Goal: Information Seeking & Learning: Learn about a topic

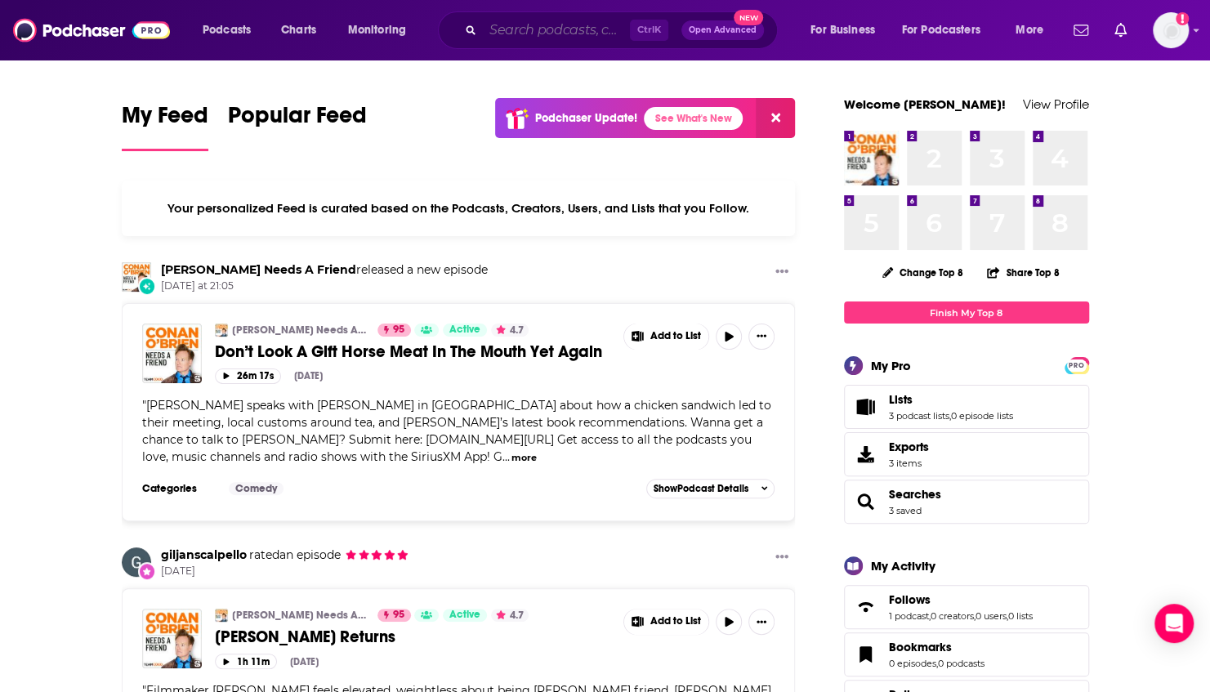
click at [582, 27] on input "Search podcasts, credits, & more..." at bounding box center [556, 30] width 147 height 26
paste input "DevOps Diversity Podcast"
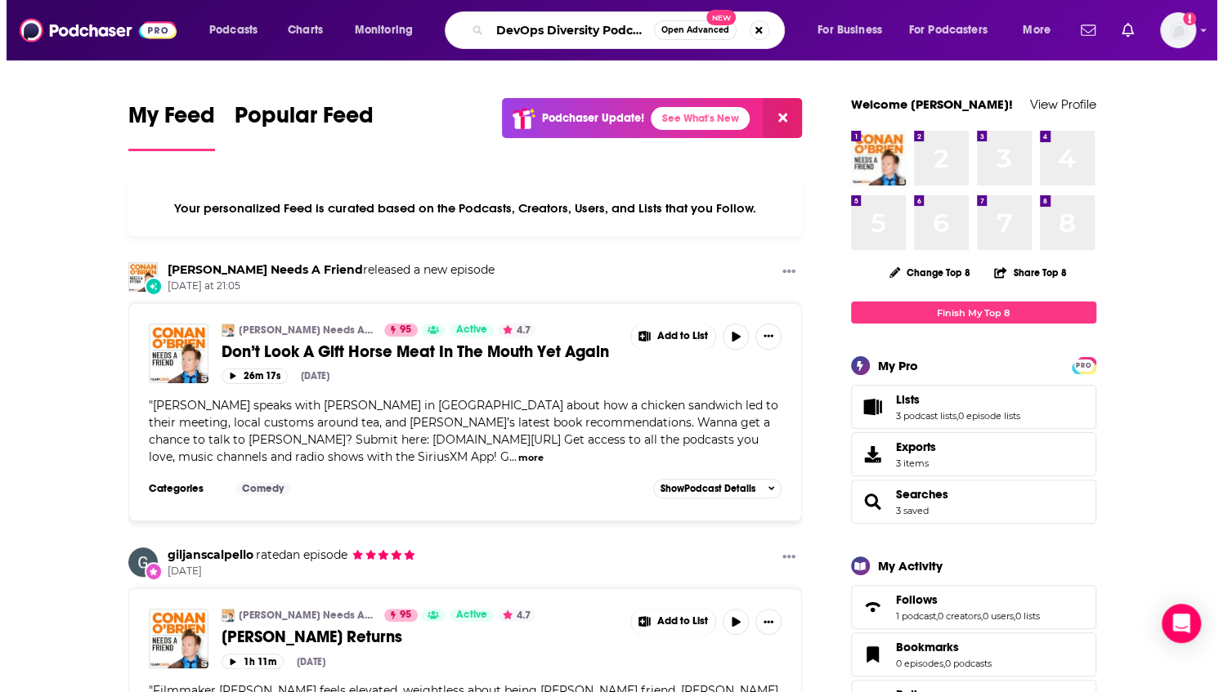
scroll to position [0, 4]
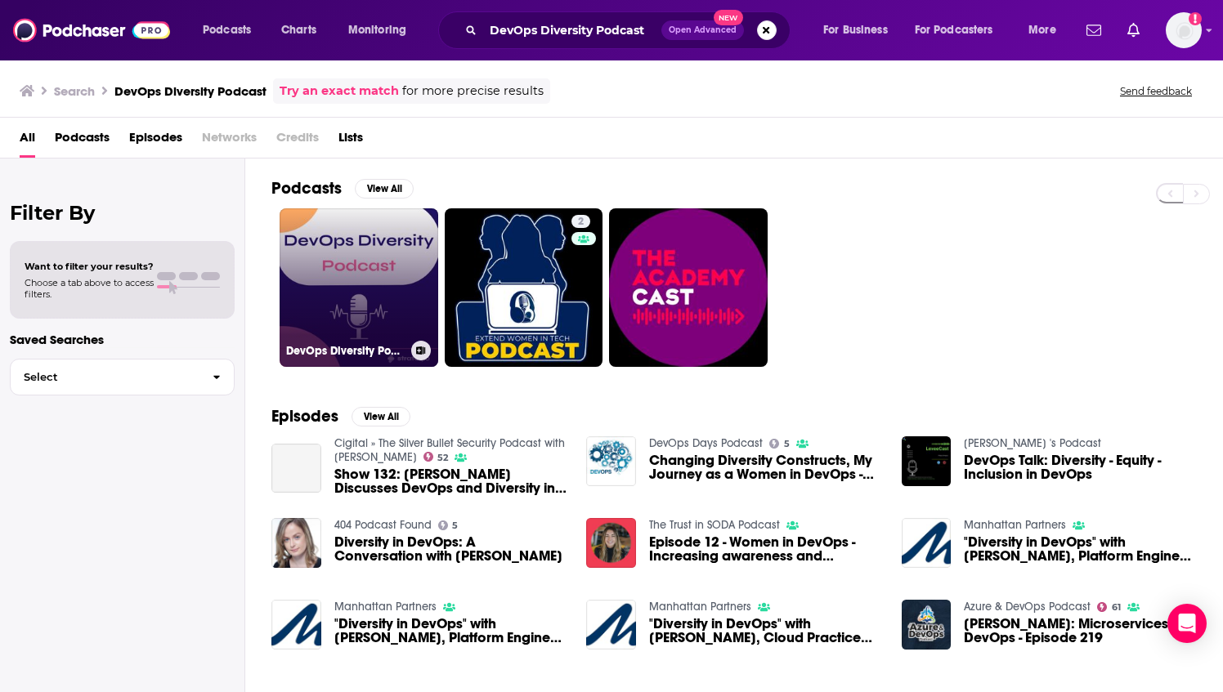
click at [381, 239] on link "DevOps Diversity Podcast" at bounding box center [359, 287] width 159 height 159
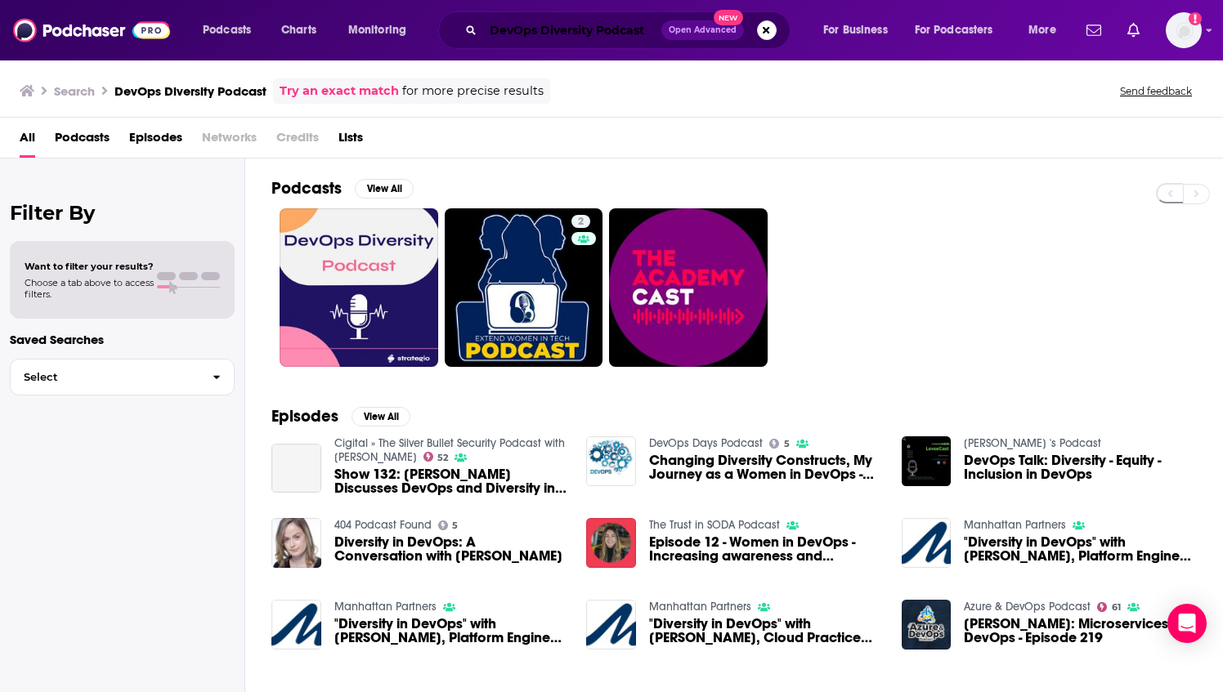
click at [597, 37] on input "DevOps Diversity Podcast" at bounding box center [572, 30] width 178 height 26
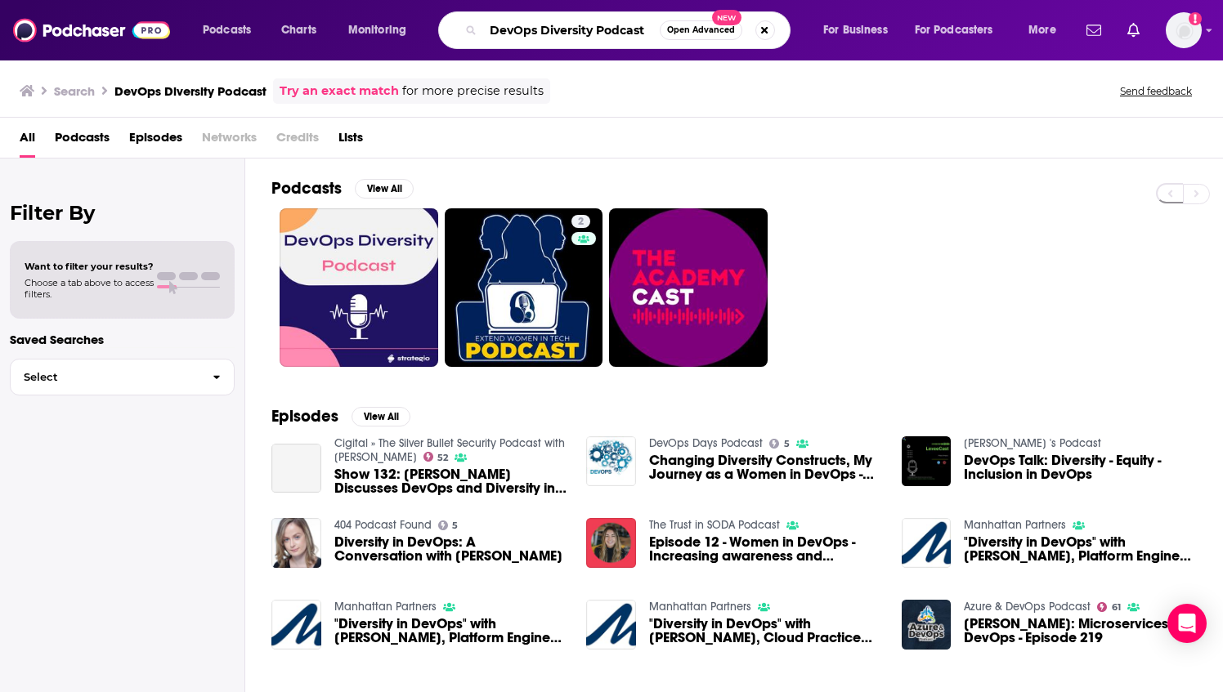
paste input "QualITy Time with Rick & Rob"
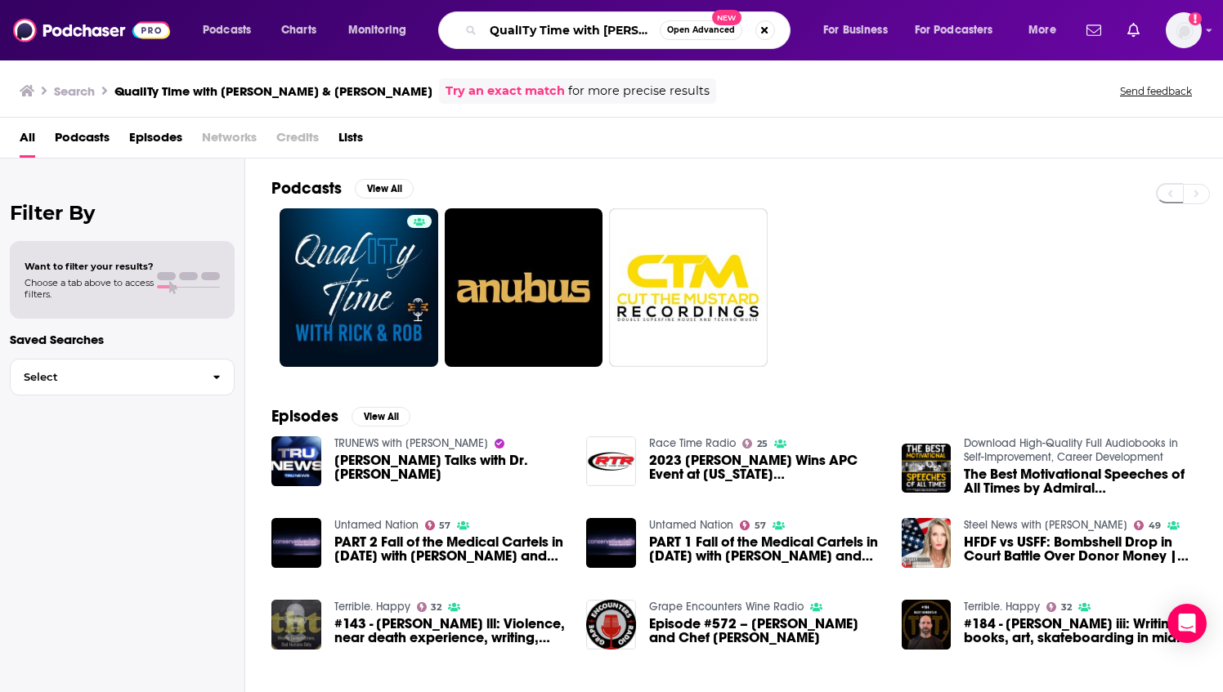
click at [521, 25] on input "QualITy Time with Rick & Rob" at bounding box center [571, 30] width 177 height 26
paste input "American Digital- IT Unfiltered Podcast"
type input "American Digital- IT Unfiltered Podcast"
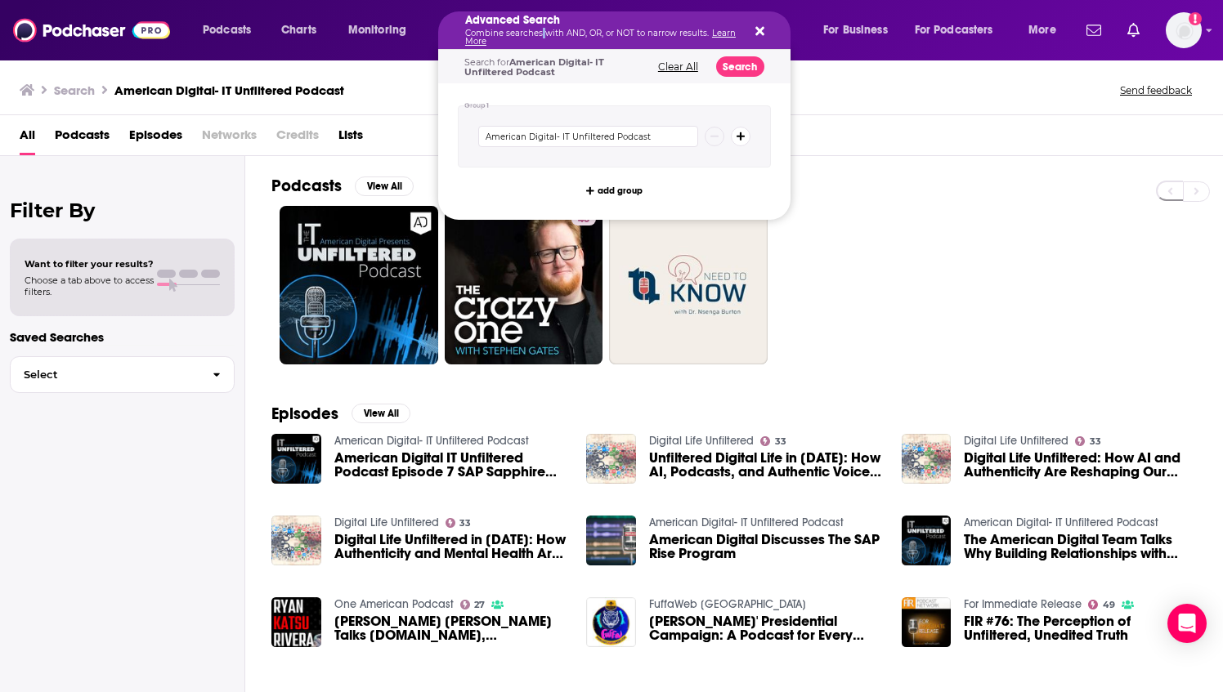
click at [539, 27] on div "Advanced Search Combine searches with AND, OR, or NOT to narrow results. Learn …" at bounding box center [601, 30] width 272 height 31
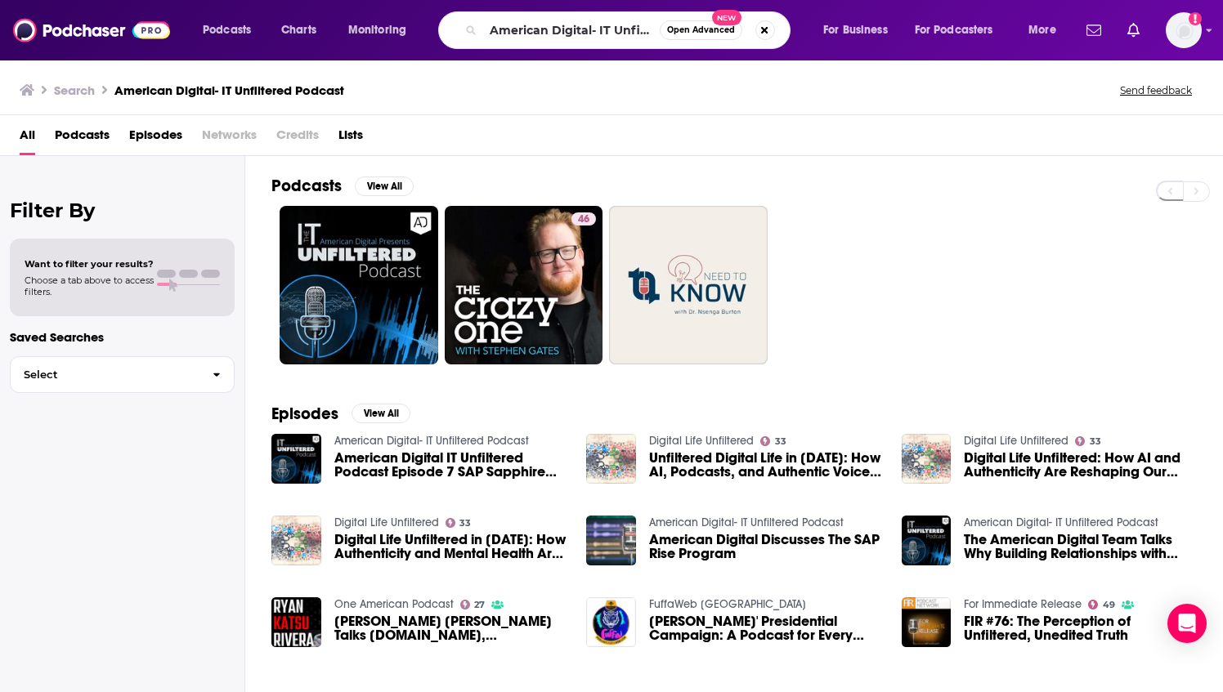
drag, startPoint x: 539, startPoint y: 27, endPoint x: 906, endPoint y: 119, distance: 378.4
click at [906, 119] on div "All Podcasts Episodes Networks Credits Lists" at bounding box center [611, 135] width 1223 height 41
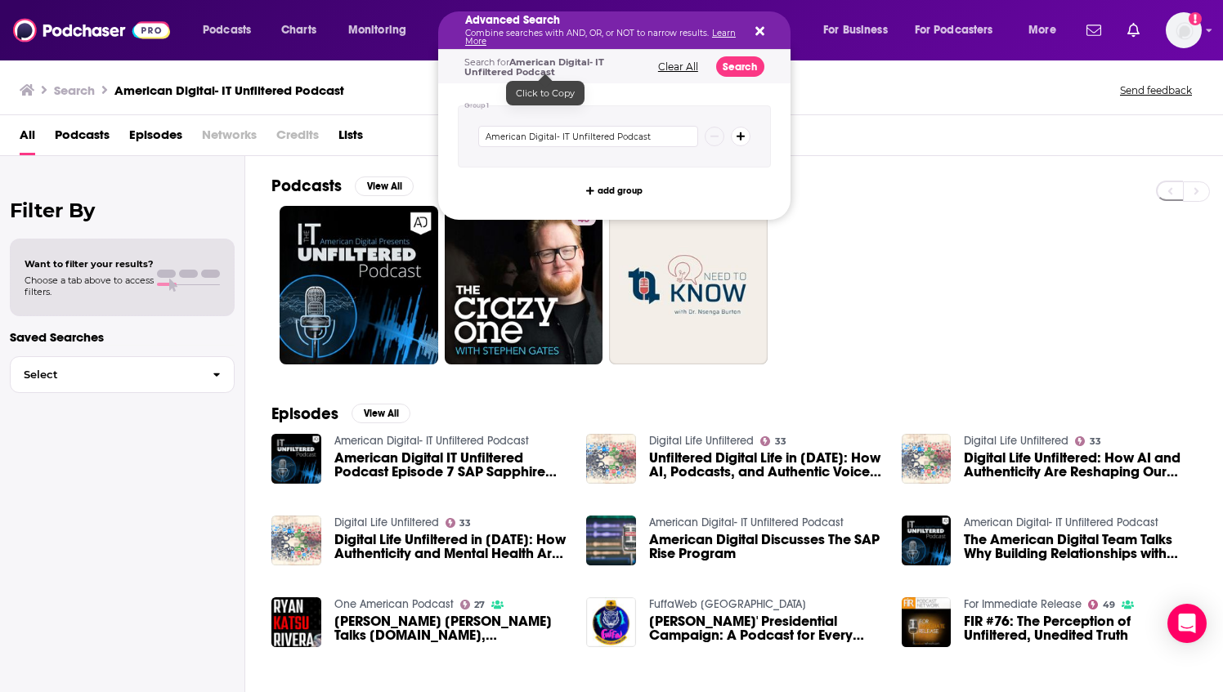
click at [964, 149] on div "All Podcasts Episodes Networks Credits Lists" at bounding box center [615, 139] width 1190 height 34
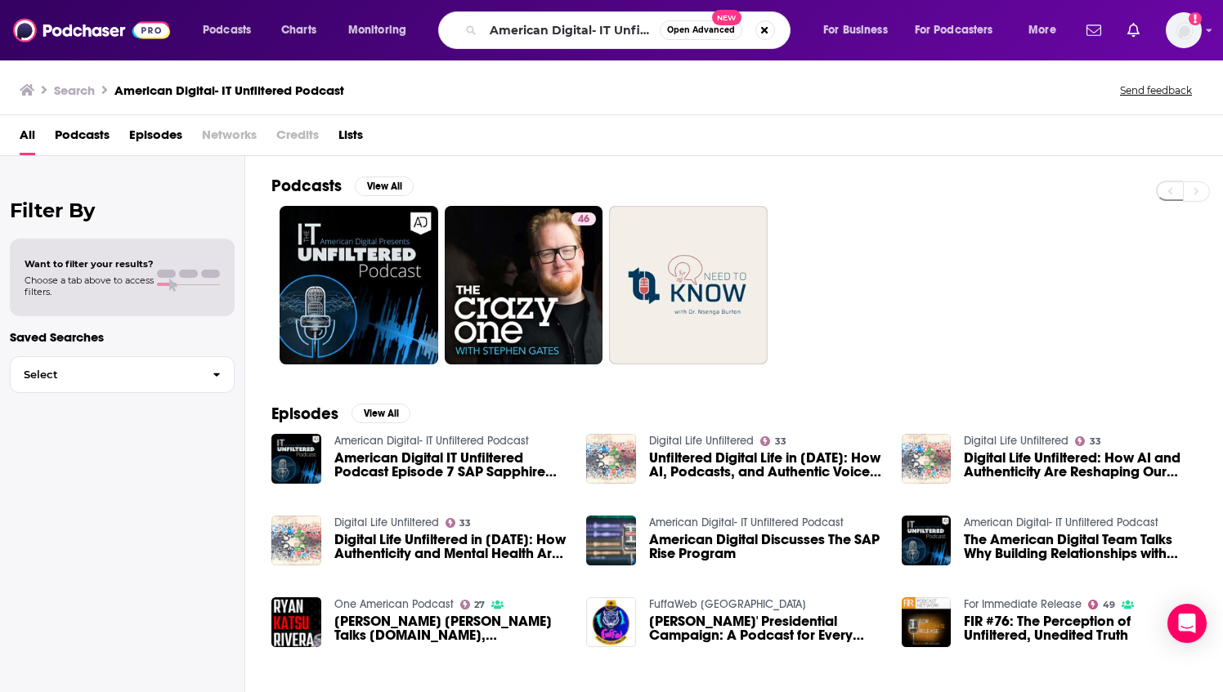
click at [952, 172] on div "Podcasts View All 46" at bounding box center [746, 270] width 951 height 228
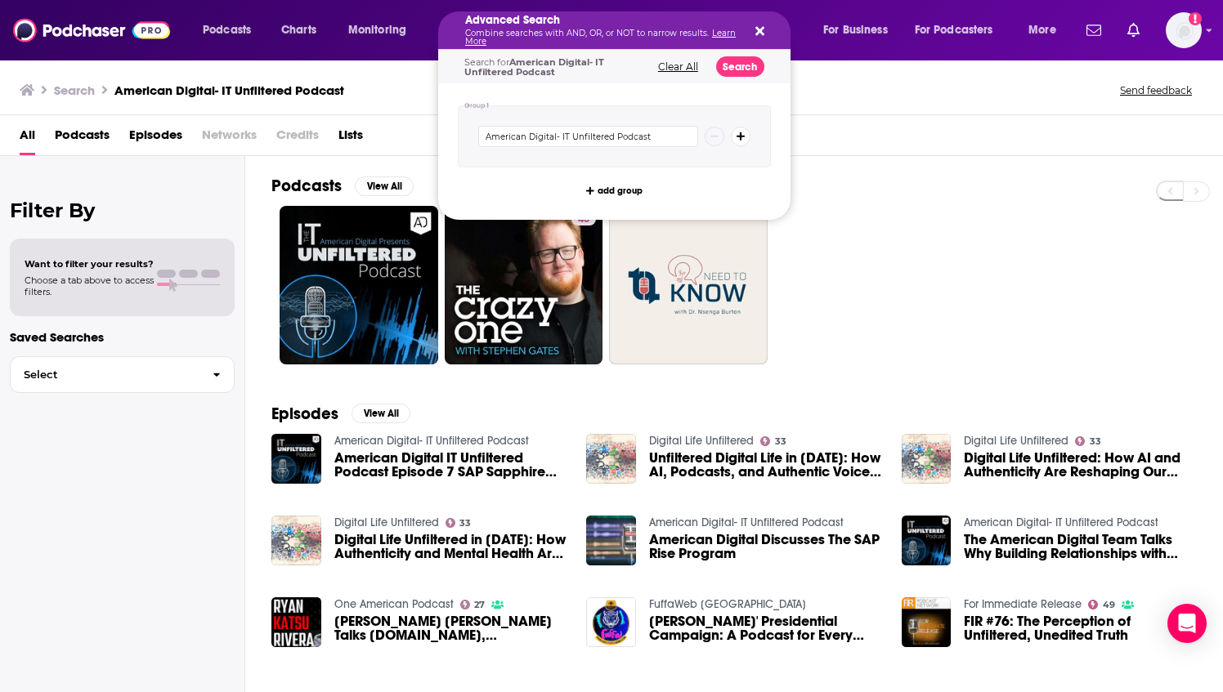
click at [685, 67] on button "Clear All" at bounding box center [678, 66] width 50 height 11
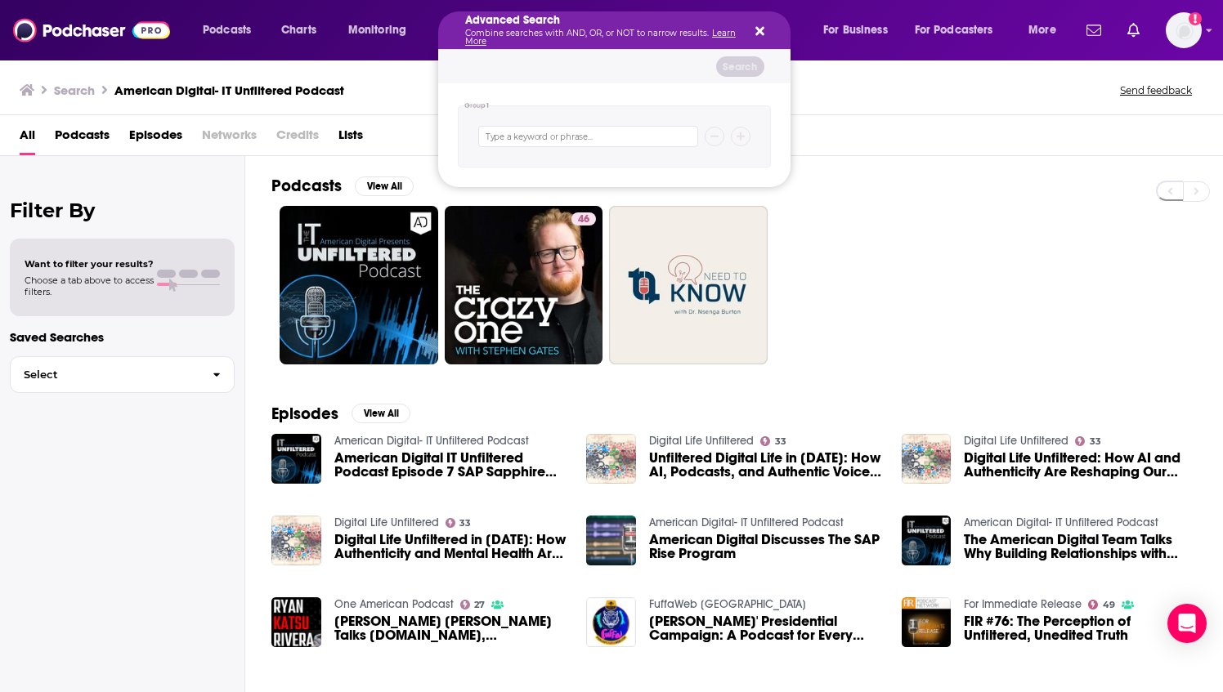
click at [760, 29] on icon "Search podcasts, credits, & more..." at bounding box center [759, 31] width 9 height 9
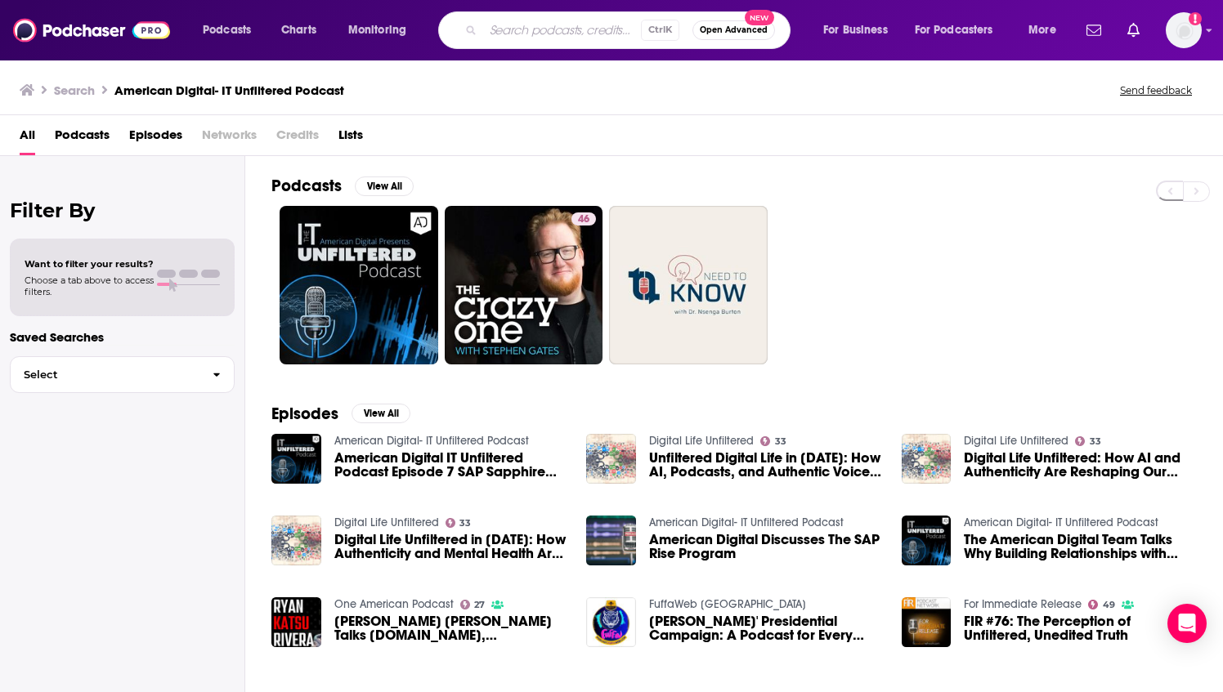
click at [602, 35] on input "Search podcasts, credits, & more..." at bounding box center [562, 30] width 158 height 26
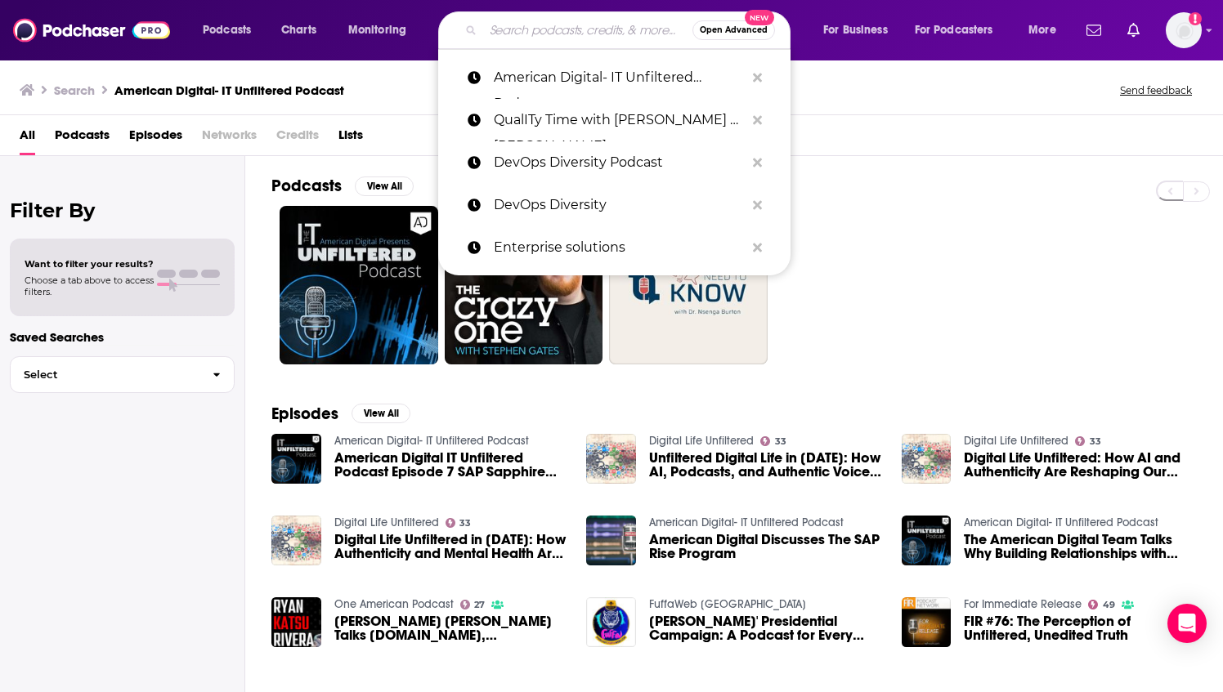
paste input "Virtual Stack"
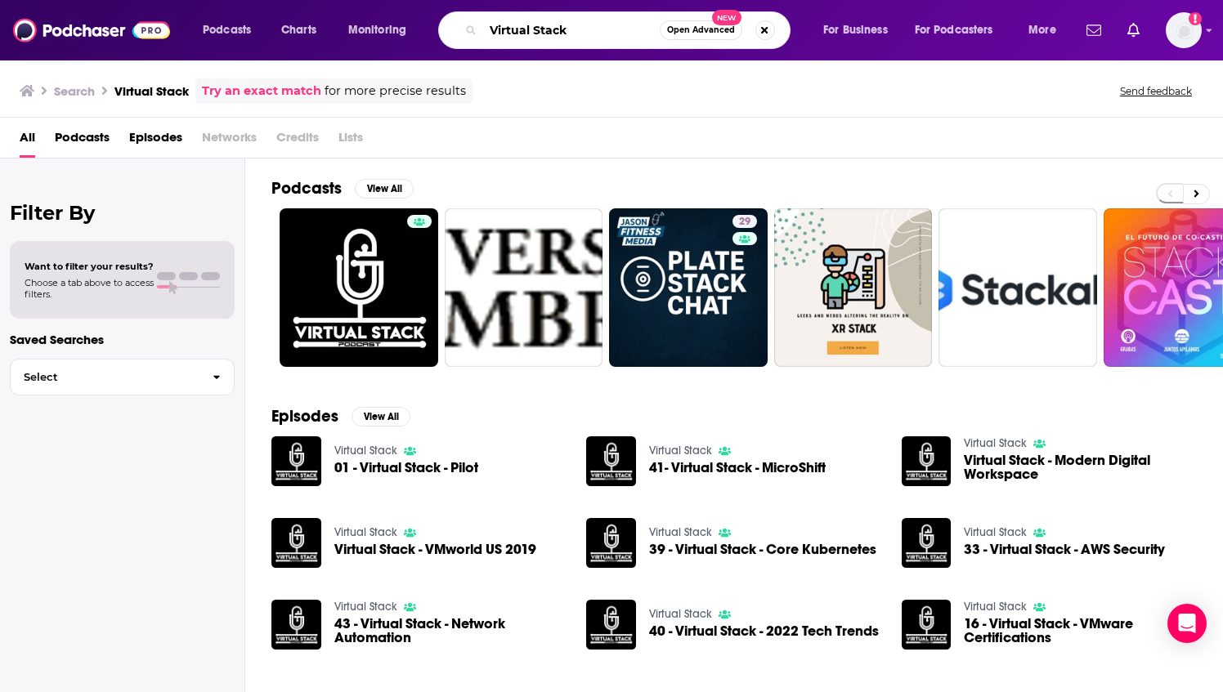
drag, startPoint x: 551, startPoint y: 34, endPoint x: 459, endPoint y: 29, distance: 91.7
click at [459, 29] on div "Virtual Stack Open Advanced New" at bounding box center [614, 30] width 352 height 38
drag, startPoint x: 570, startPoint y: 29, endPoint x: 472, endPoint y: 28, distance: 98.1
click at [472, 28] on div "Virtual Stack Open Advanced New" at bounding box center [614, 30] width 352 height 38
paste input "Enterprise Software Podcast"
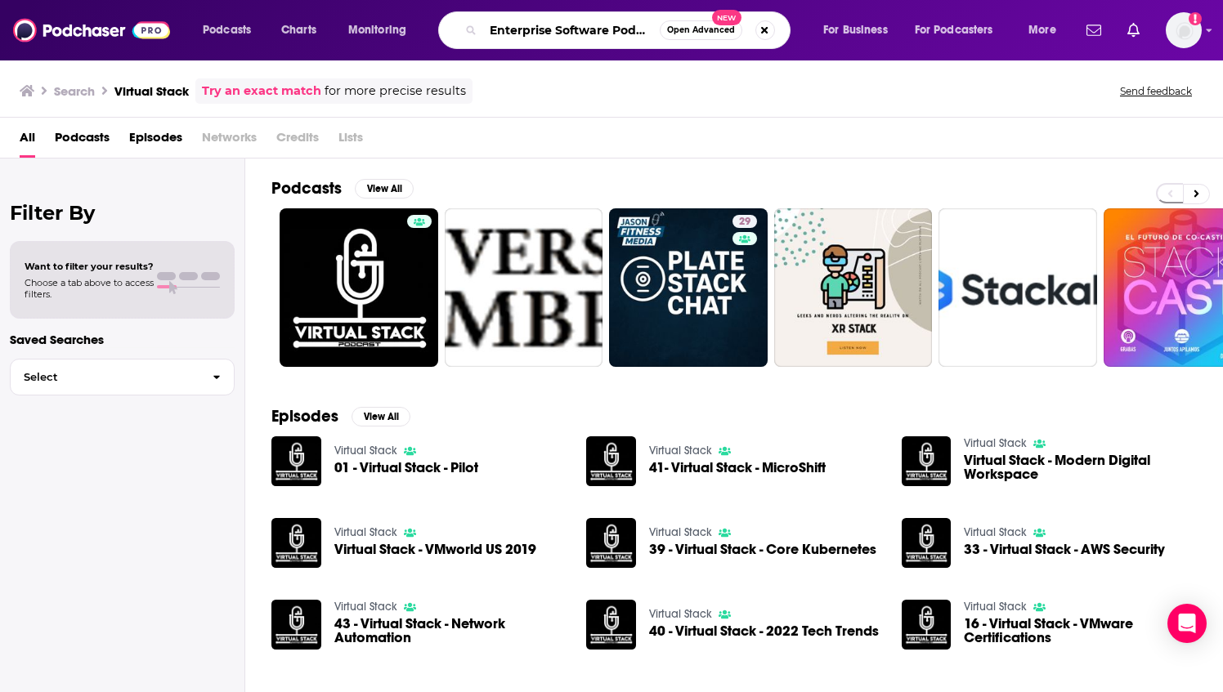
scroll to position [0, 7]
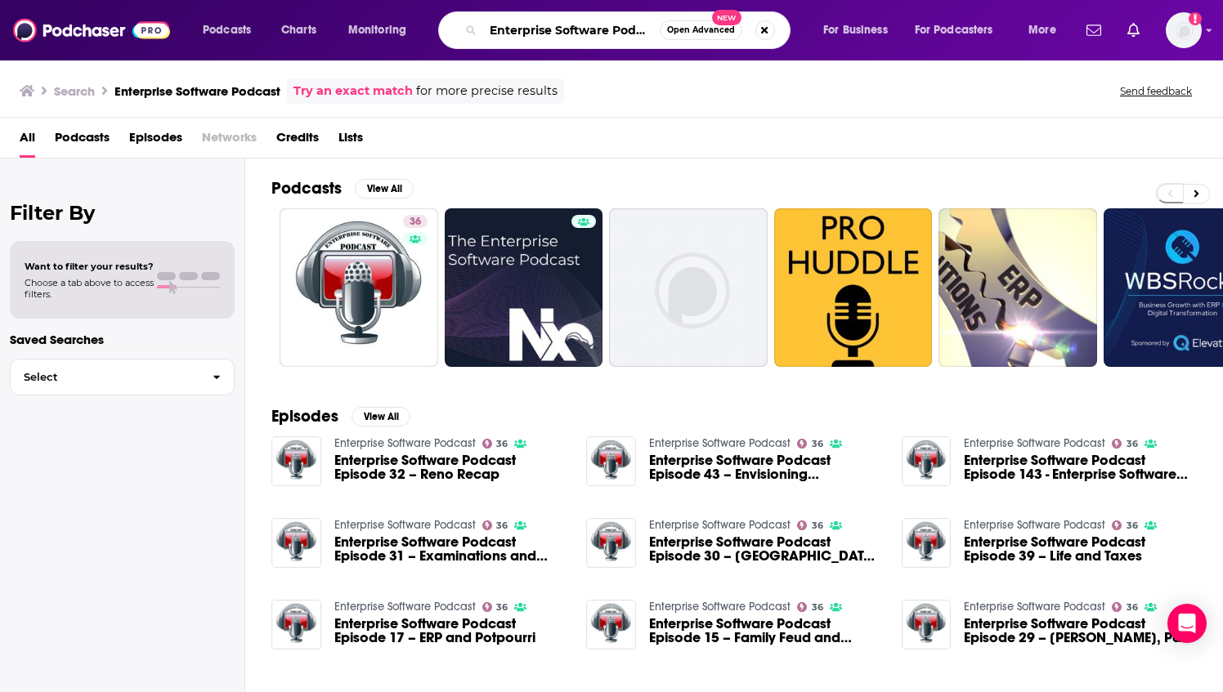
click at [561, 32] on input "Enterprise Software Podcast" at bounding box center [571, 30] width 177 height 26
paste input "Tech Transformed"
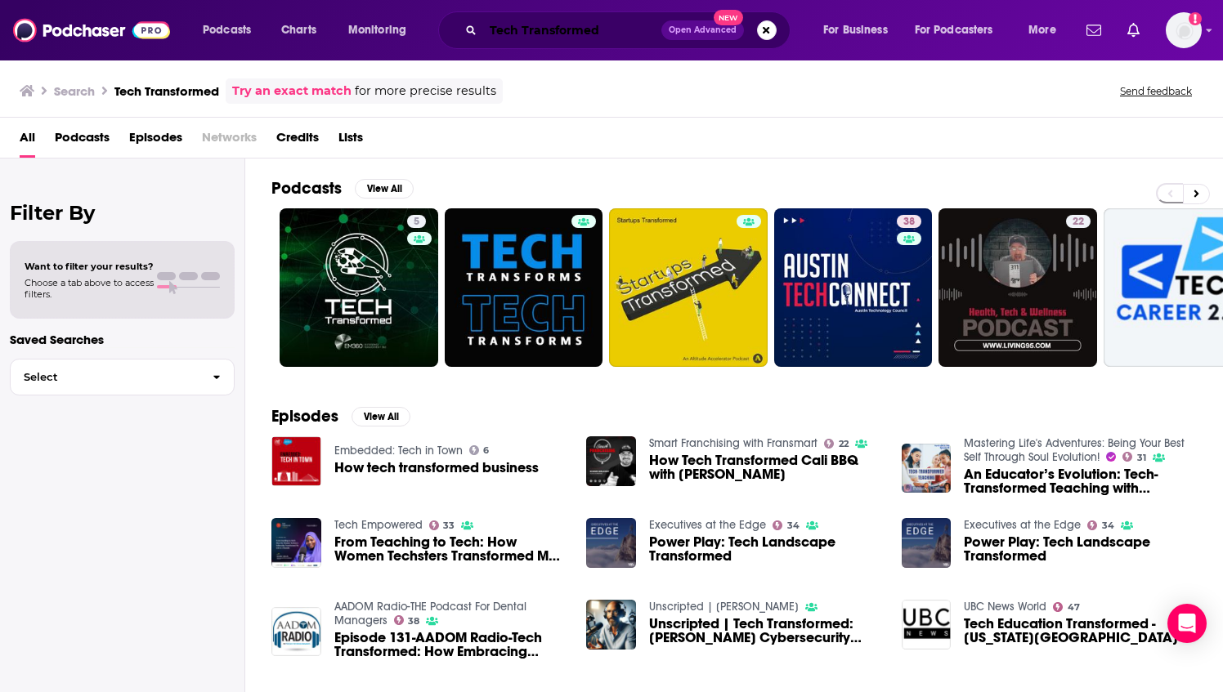
click at [531, 33] on input "Tech Transformed" at bounding box center [572, 30] width 178 height 26
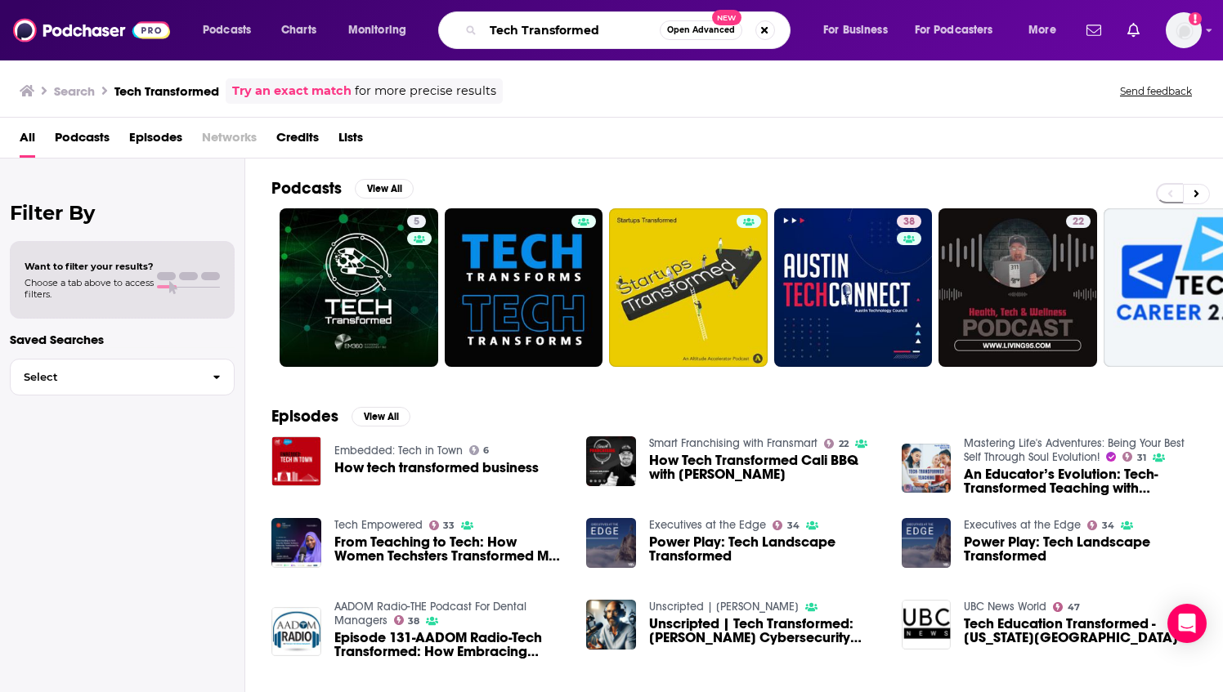
click at [531, 33] on input "Tech Transformed" at bounding box center [571, 30] width 177 height 26
paste input "CIO Talk Network Podcast"
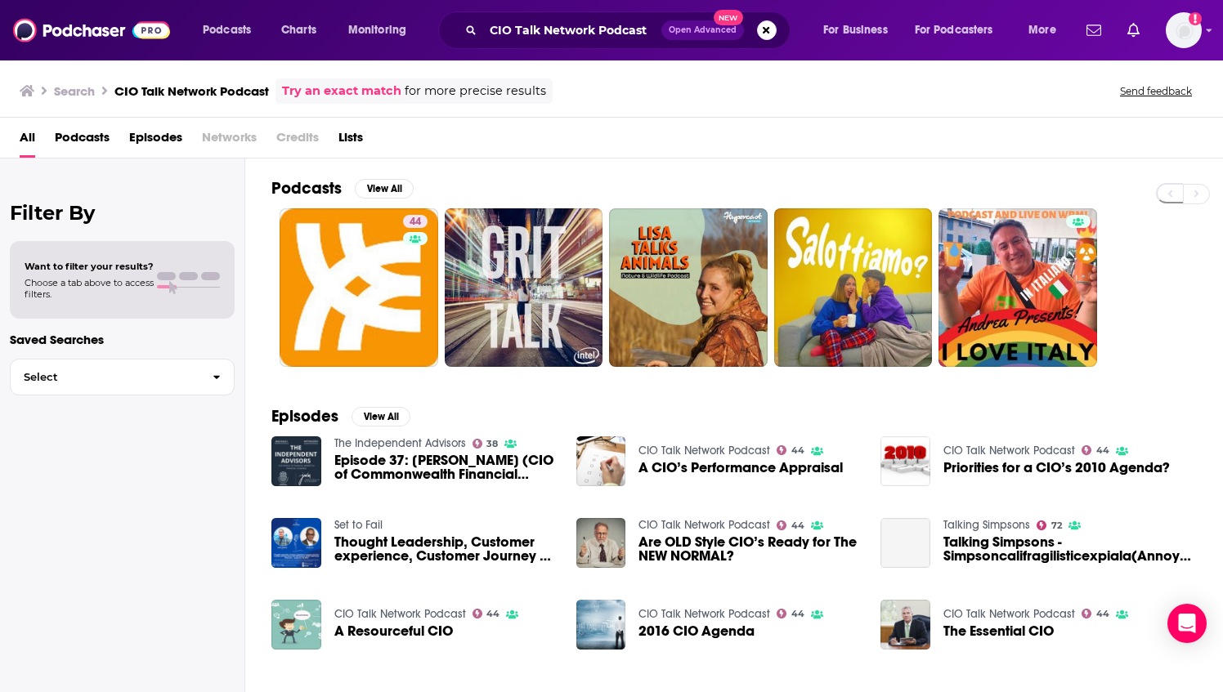
drag, startPoint x: 555, startPoint y: 51, endPoint x: 554, endPoint y: 33, distance: 18.0
click at [555, 51] on div "Podcasts Charts Monitoring CIO Talk Network Podcast Open Advanced New For Busin…" at bounding box center [611, 30] width 1223 height 60
click at [554, 31] on input "CIO Talk Network Podcast" at bounding box center [572, 30] width 178 height 26
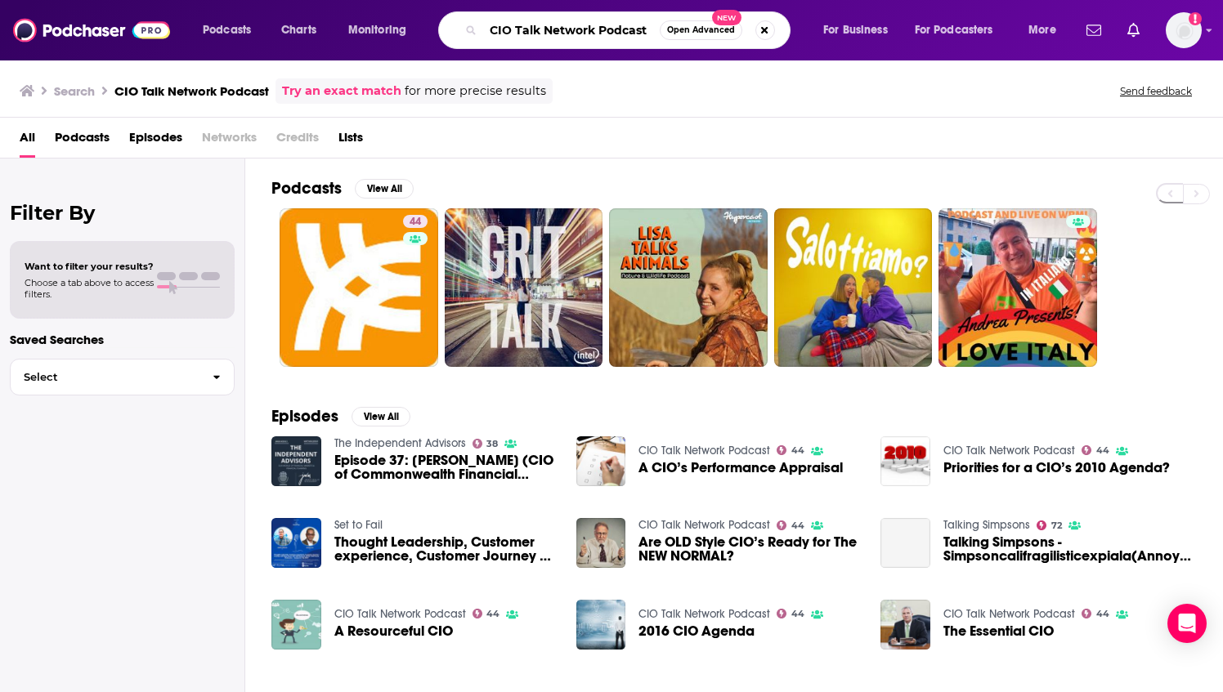
click at [554, 31] on input "CIO Talk Network Podcast" at bounding box center [571, 30] width 177 height 26
paste input "The Practical 365"
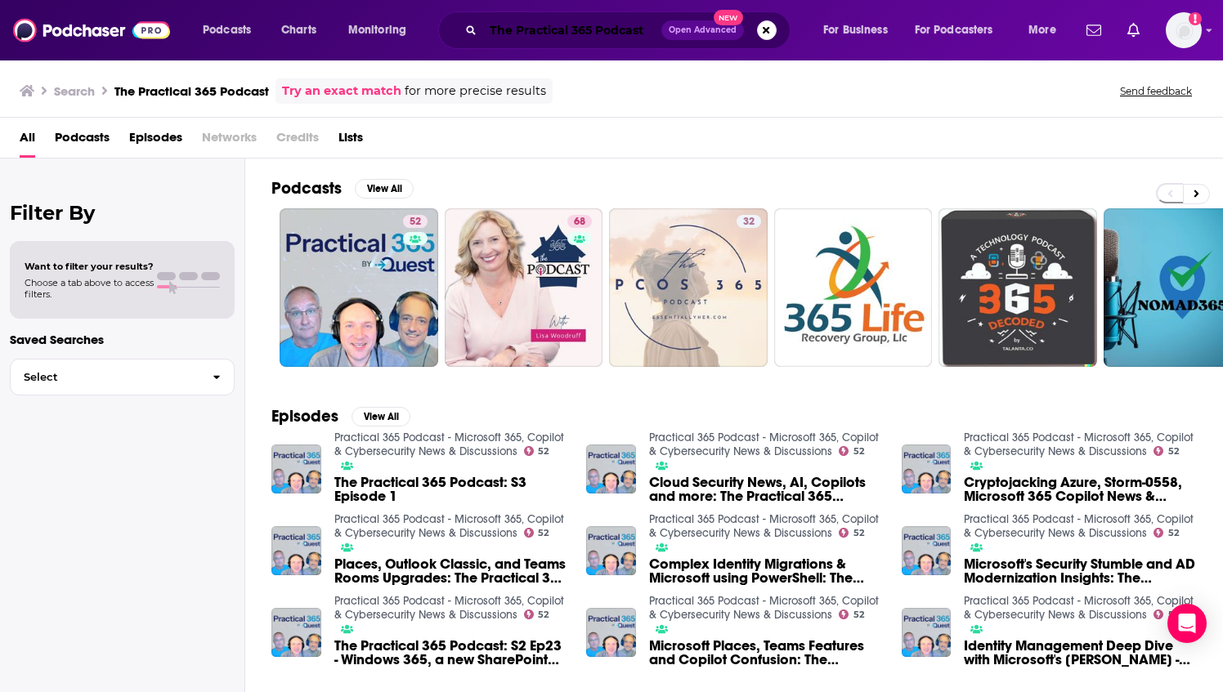
click at [549, 17] on input "The Practical 365 Podcast" at bounding box center [572, 30] width 178 height 26
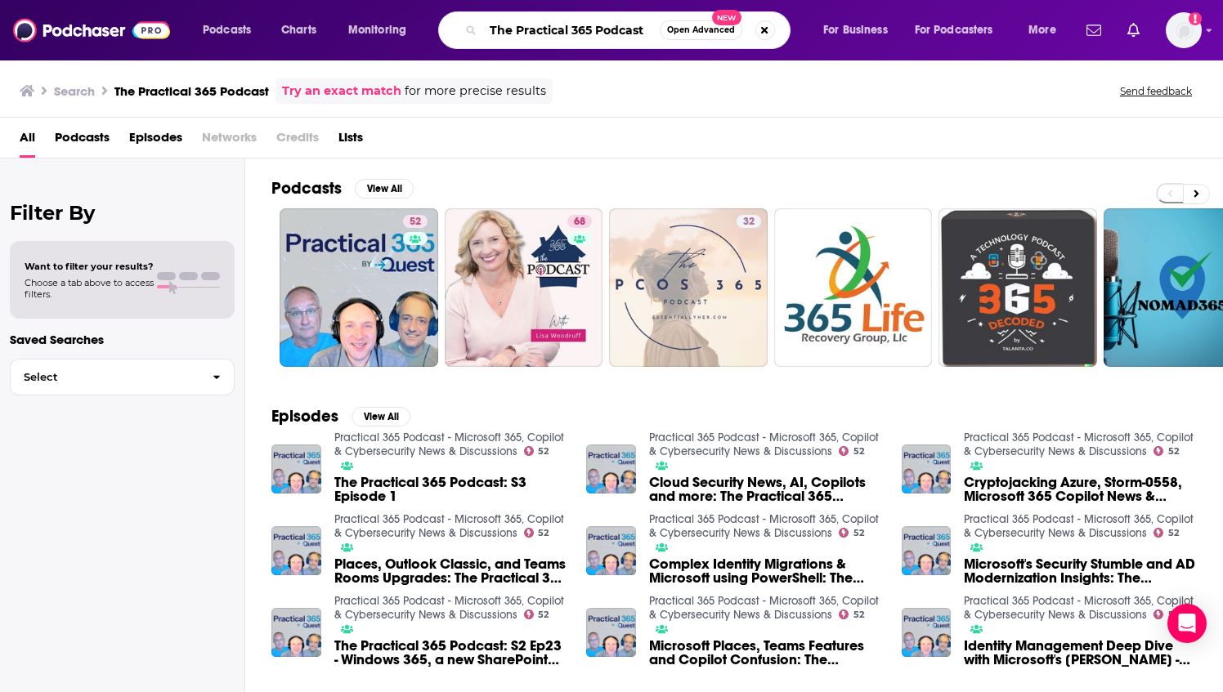
click at [548, 21] on input "The Practical 365 Podcast" at bounding box center [571, 30] width 177 height 26
paste input "Enterprise AI Innovators"
type input "Enterprise AI Innovators"
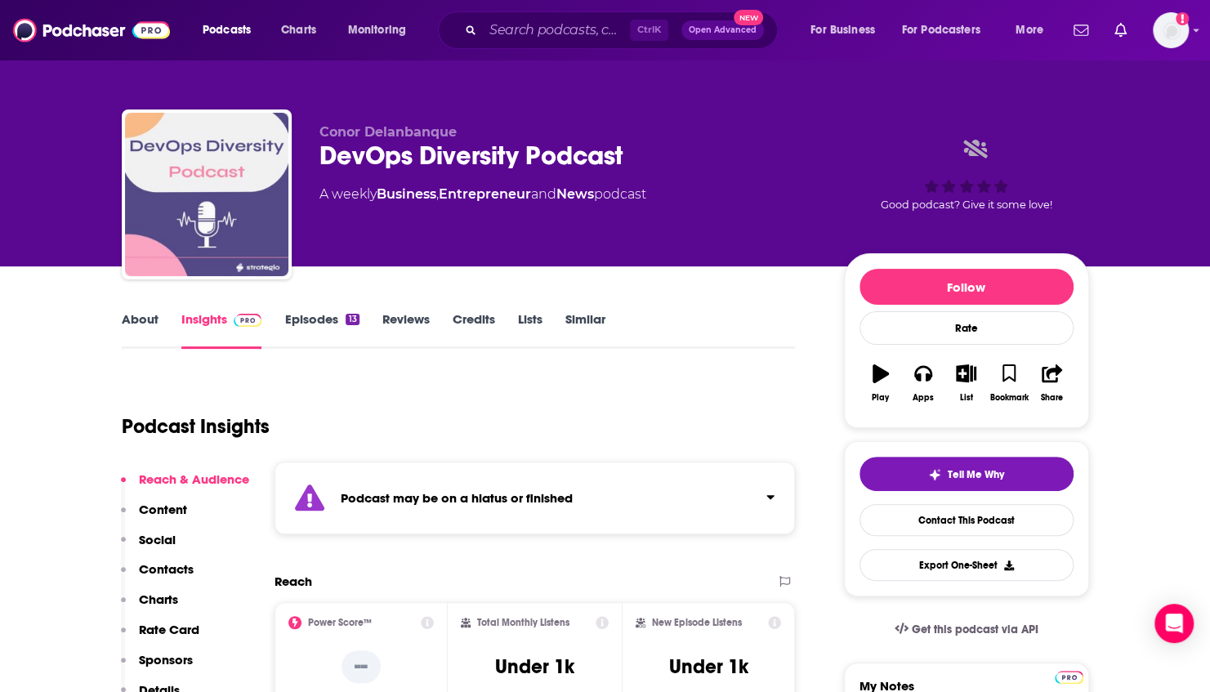
scroll to position [54, 0]
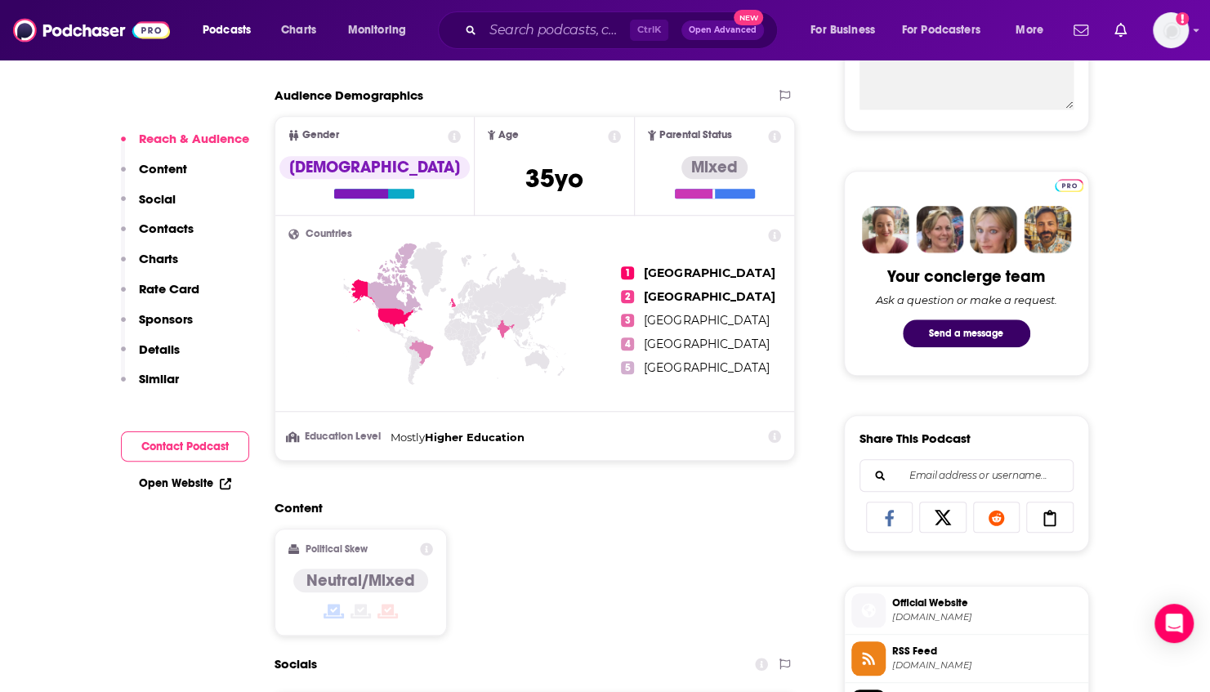
scroll to position [817, 0]
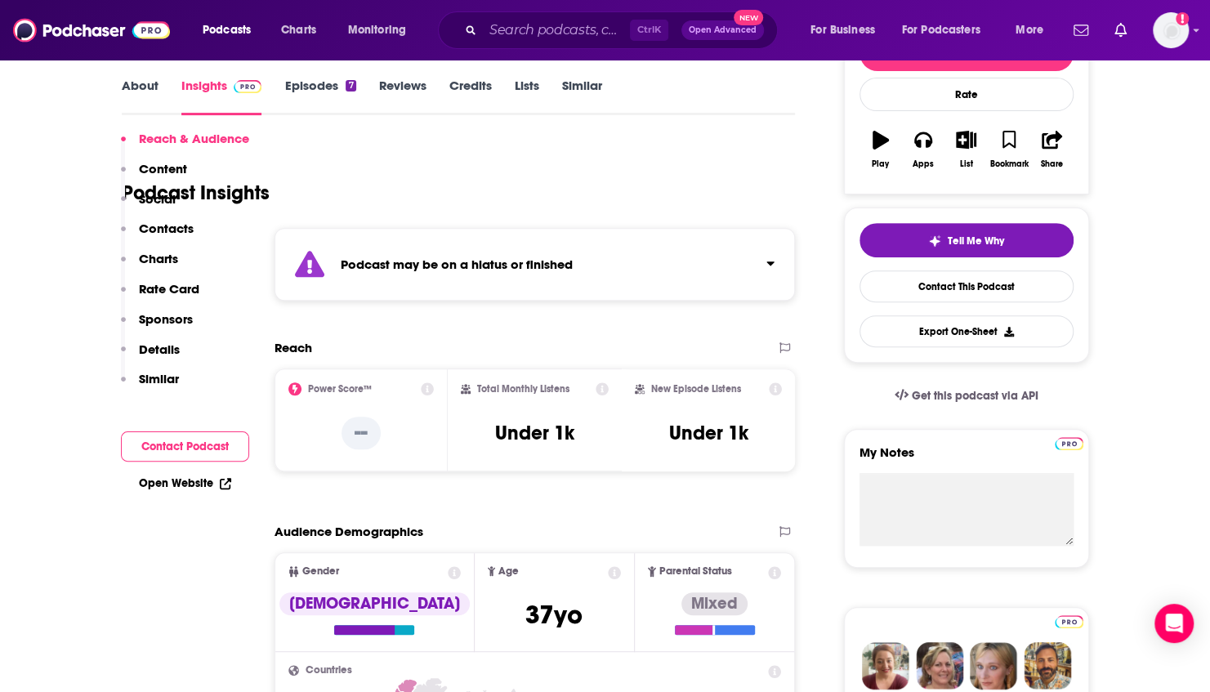
scroll to position [109, 0]
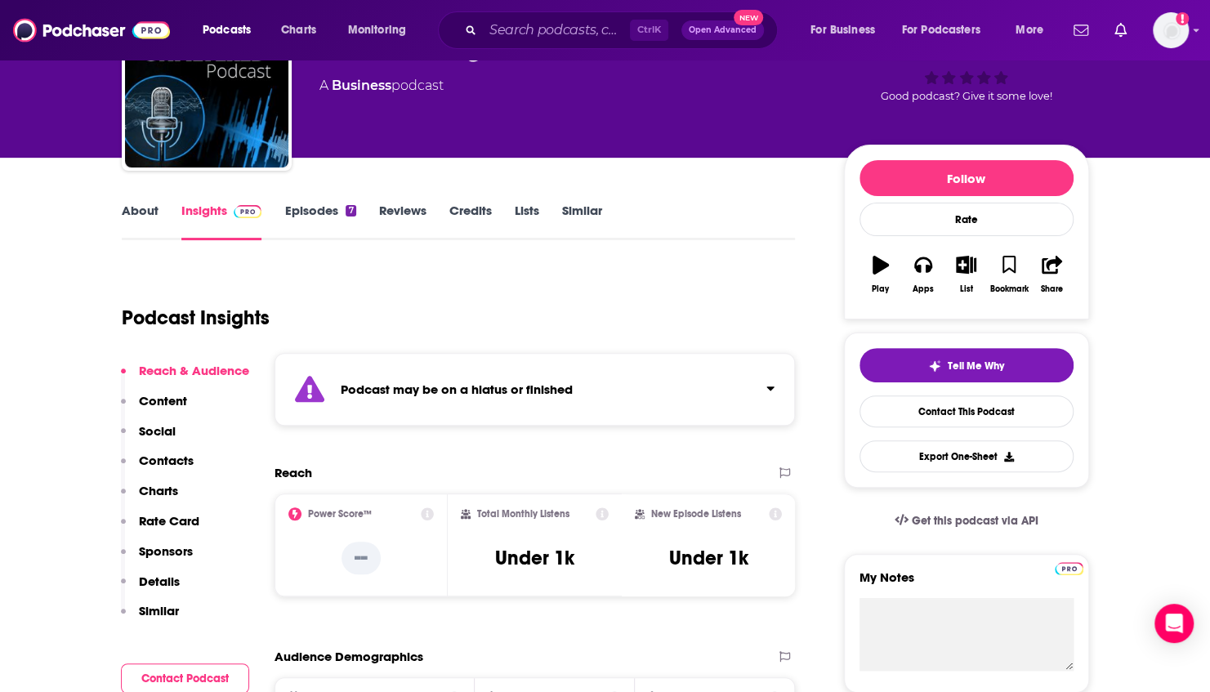
click at [335, 217] on link "Episodes 7" at bounding box center [319, 222] width 71 height 38
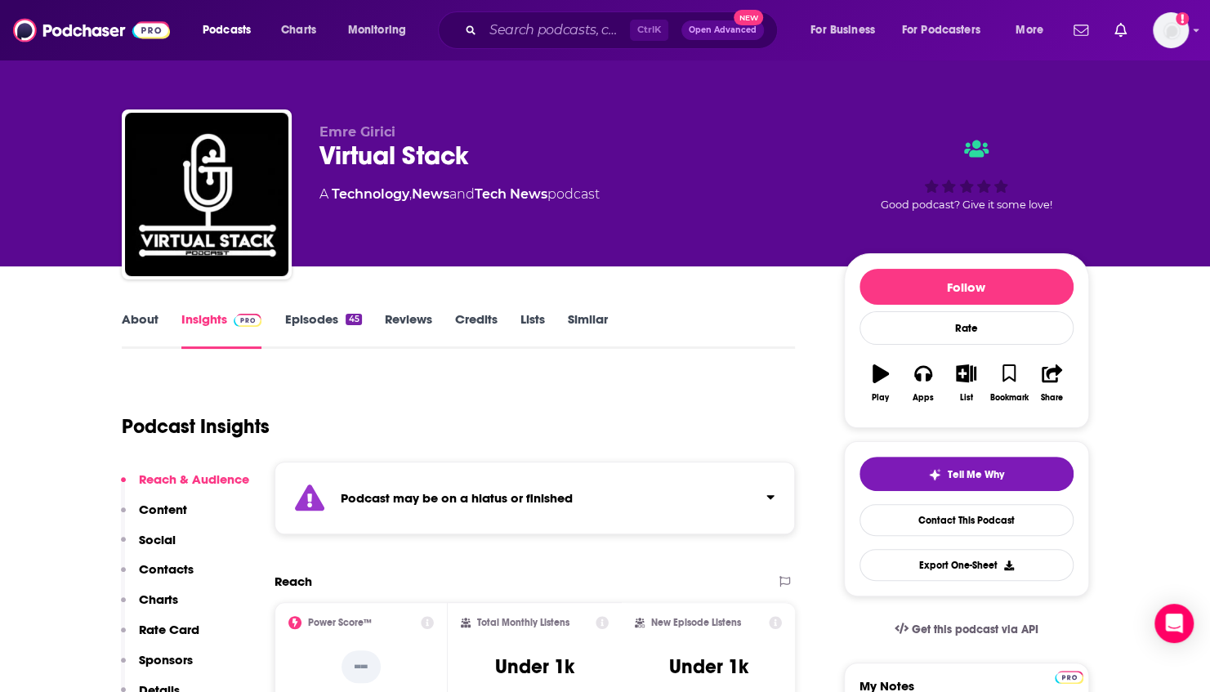
click at [342, 321] on link "Episodes 45" at bounding box center [322, 330] width 77 height 38
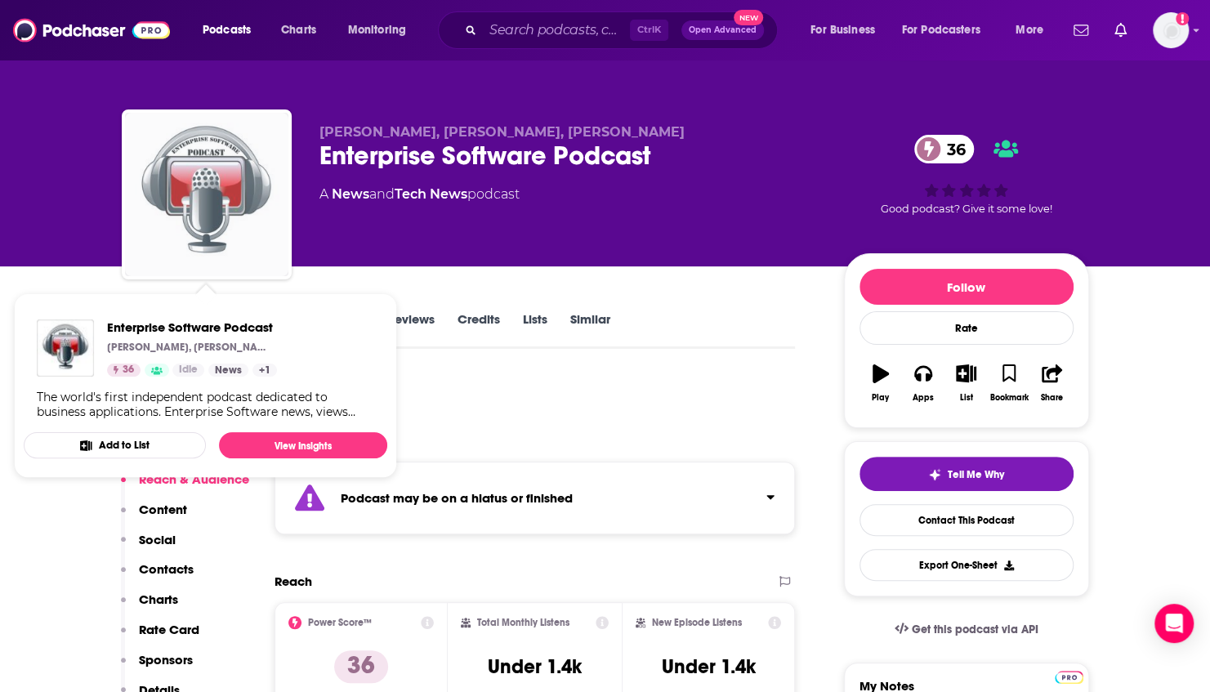
drag, startPoint x: 160, startPoint y: 165, endPoint x: 216, endPoint y: 150, distance: 57.5
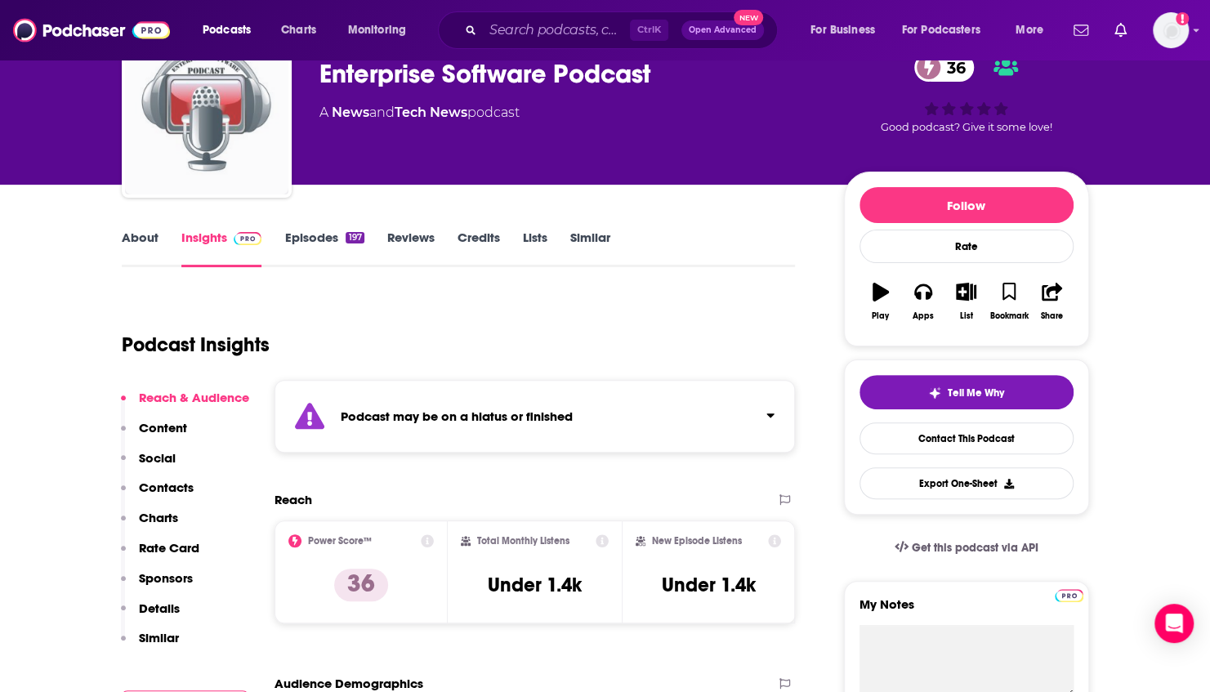
scroll to position [54, 0]
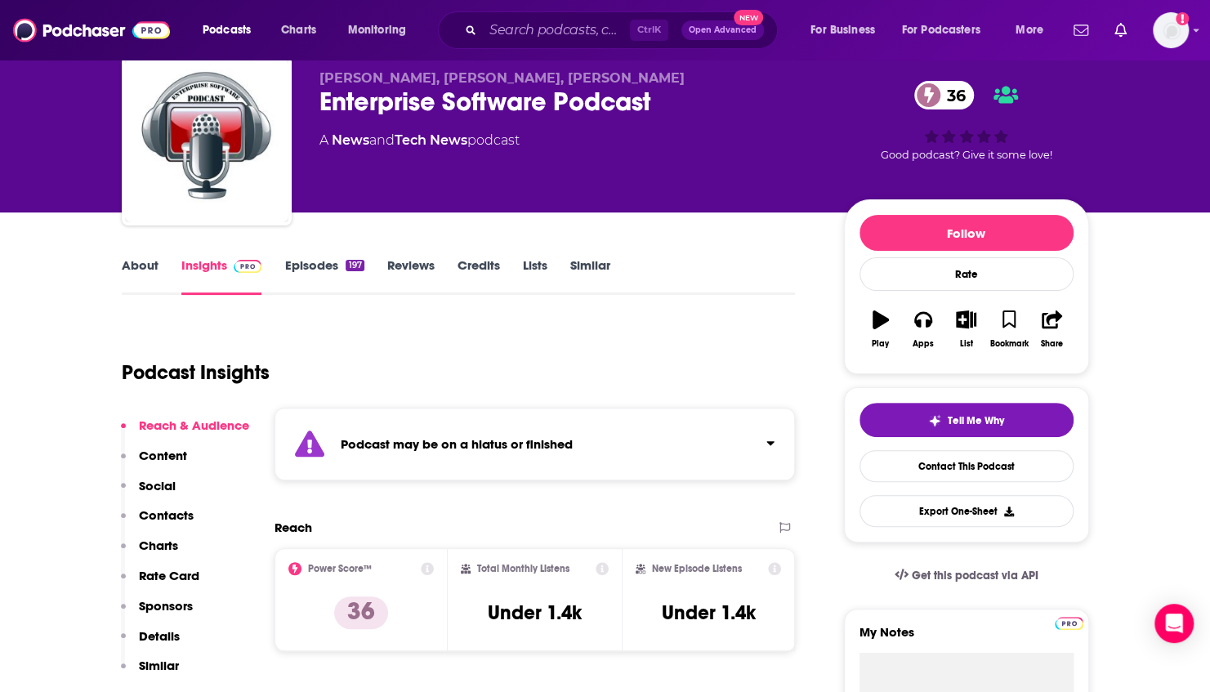
click at [335, 265] on link "Episodes 197" at bounding box center [323, 276] width 79 height 38
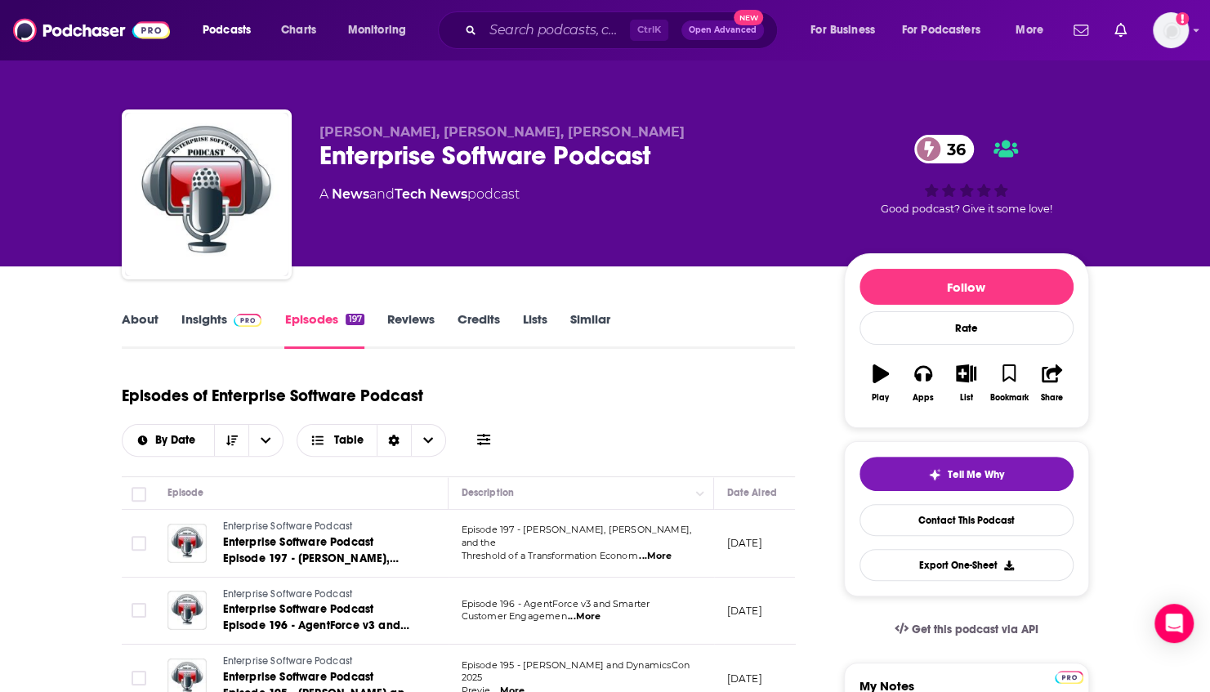
scroll to position [54, 0]
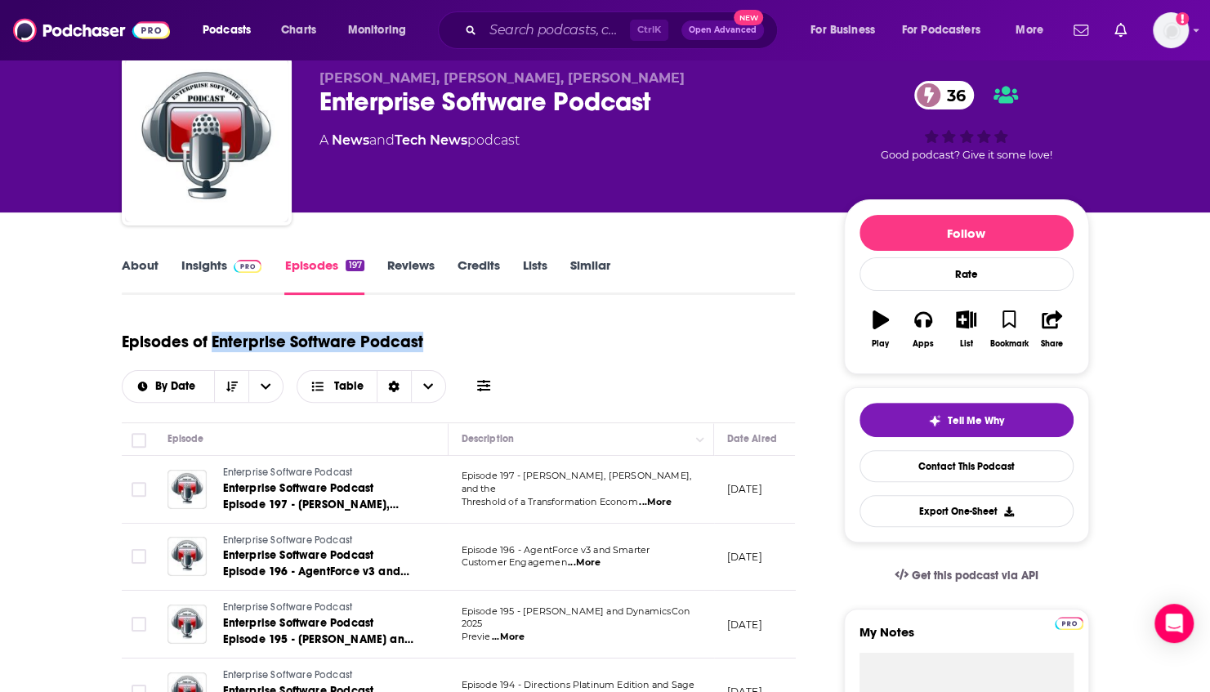
drag, startPoint x: 421, startPoint y: 350, endPoint x: 212, endPoint y: 345, distance: 209.3
click at [212, 345] on div "Episodes of Enterprise Software Podcast By Date Table" at bounding box center [459, 362] width 674 height 82
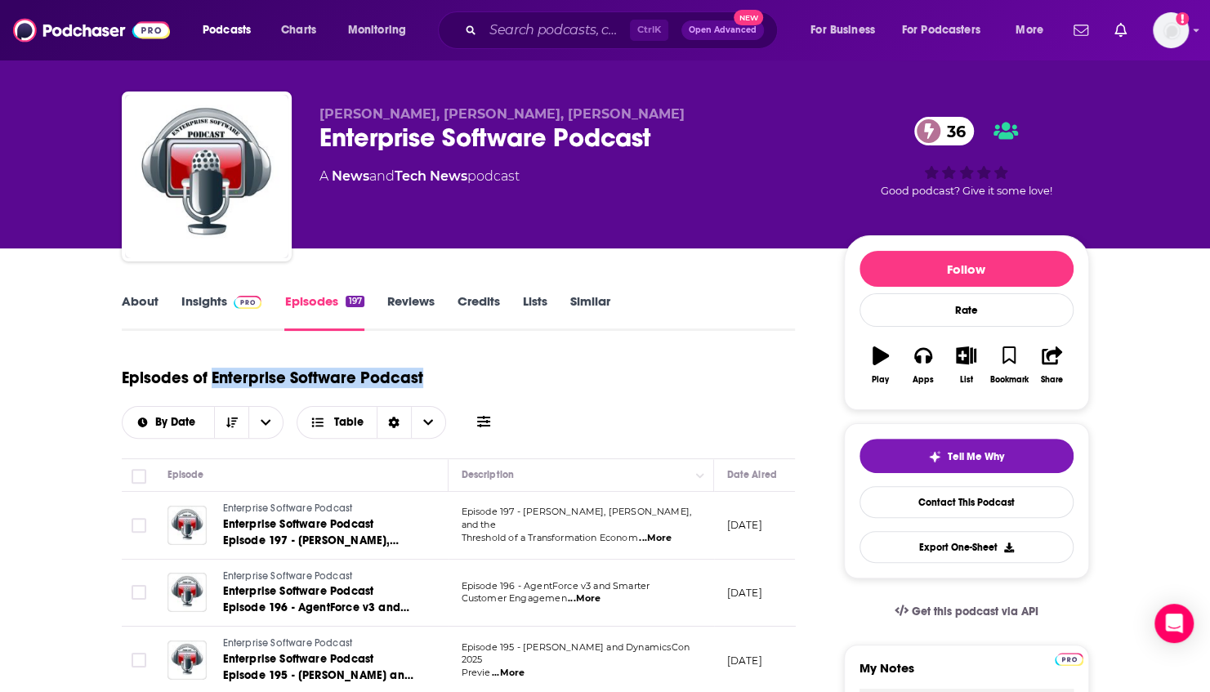
scroll to position [0, 0]
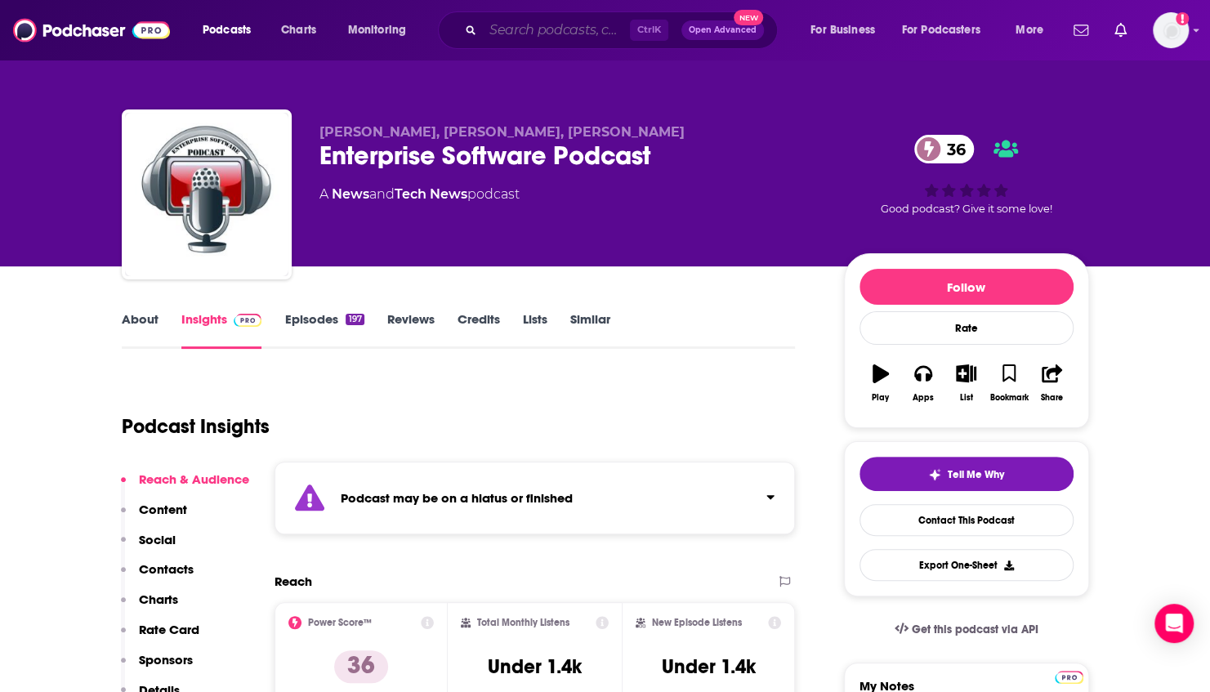
click at [564, 33] on input "Search podcasts, credits, & more..." at bounding box center [556, 30] width 147 height 26
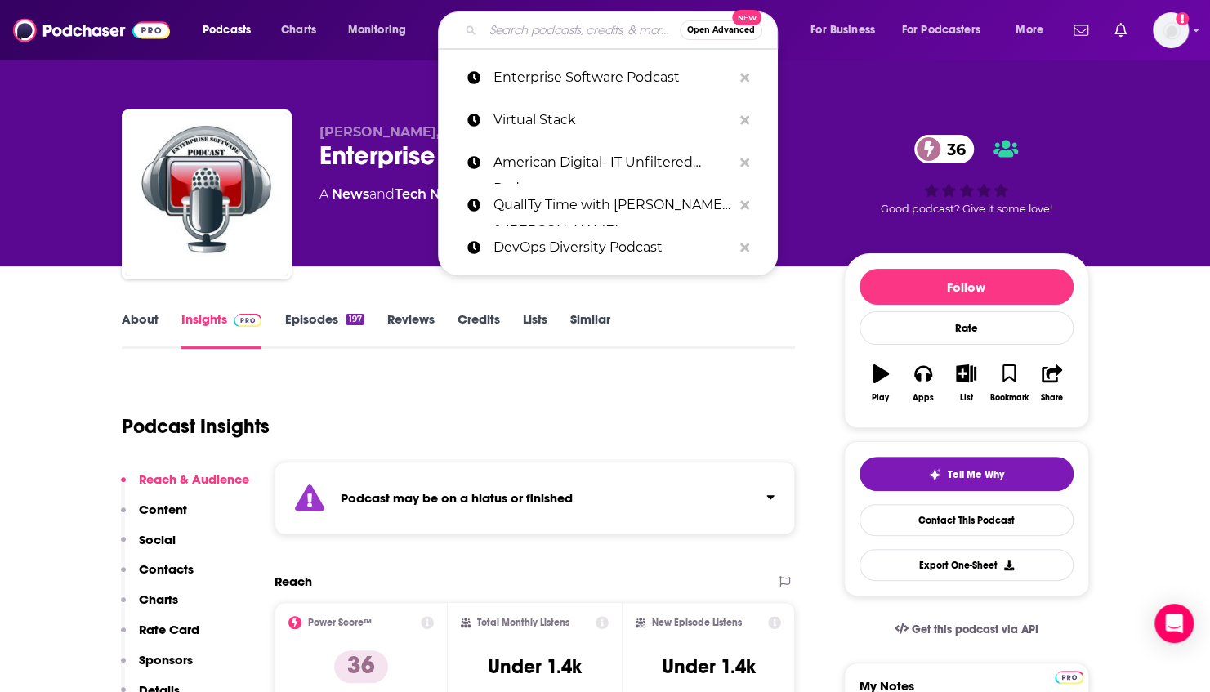
paste input "Enterprise Software Podcast"
type input "Enterprise Software Podcast"
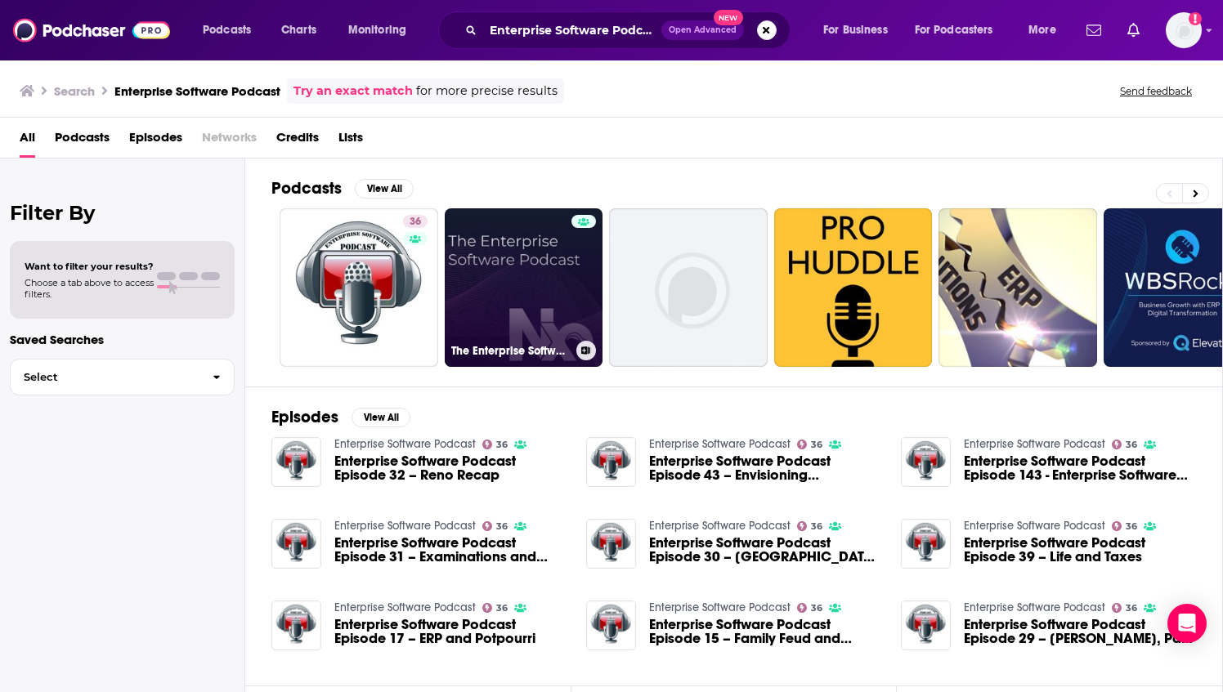
click at [533, 294] on link "The Enterprise Software Podcast By Nx" at bounding box center [524, 287] width 159 height 159
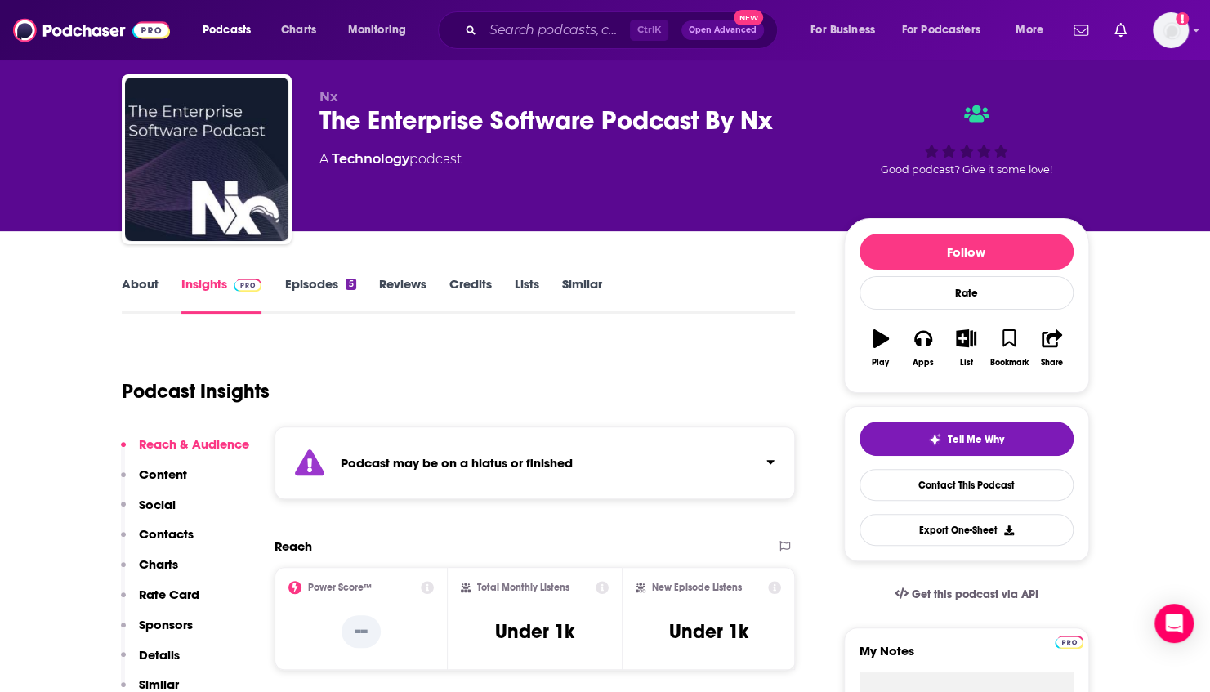
scroll to position [54, 0]
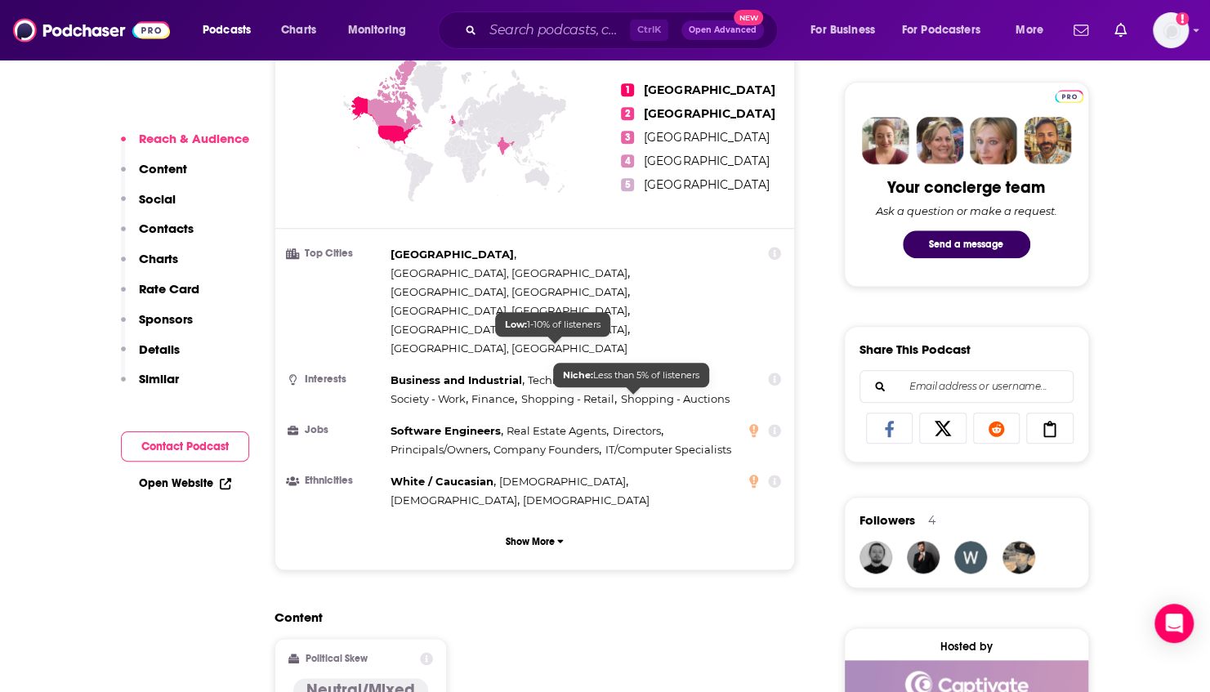
scroll to position [763, 0]
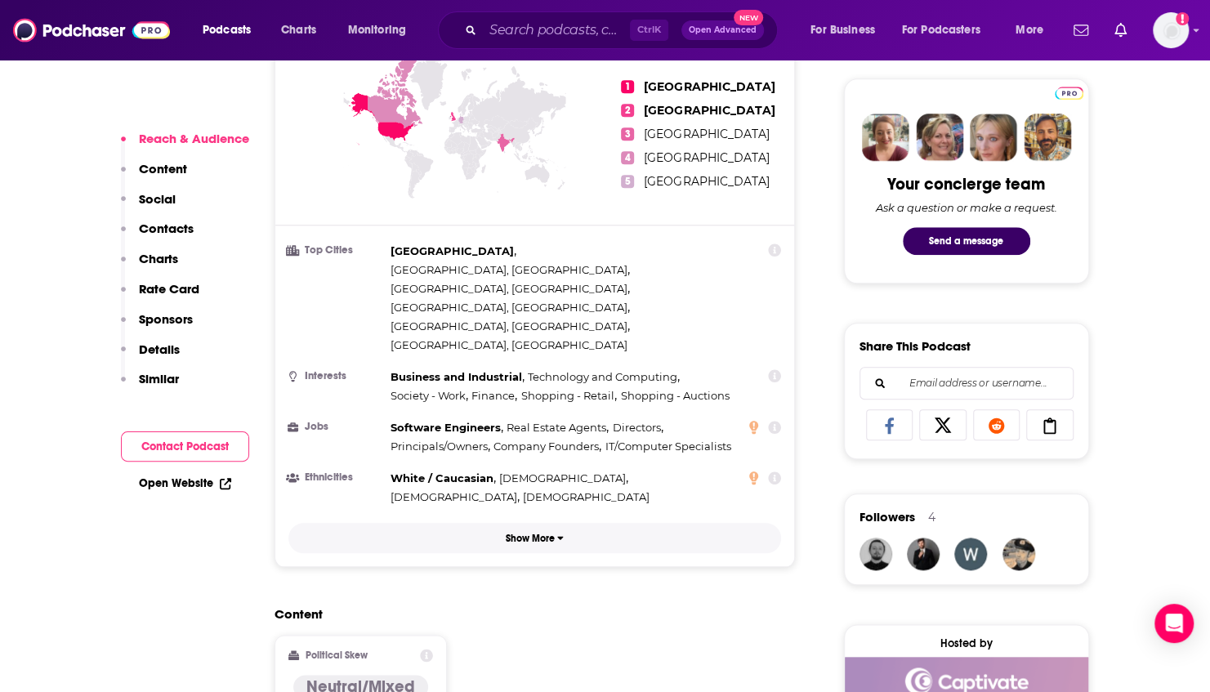
click at [538, 533] on p "Show More" at bounding box center [530, 538] width 49 height 11
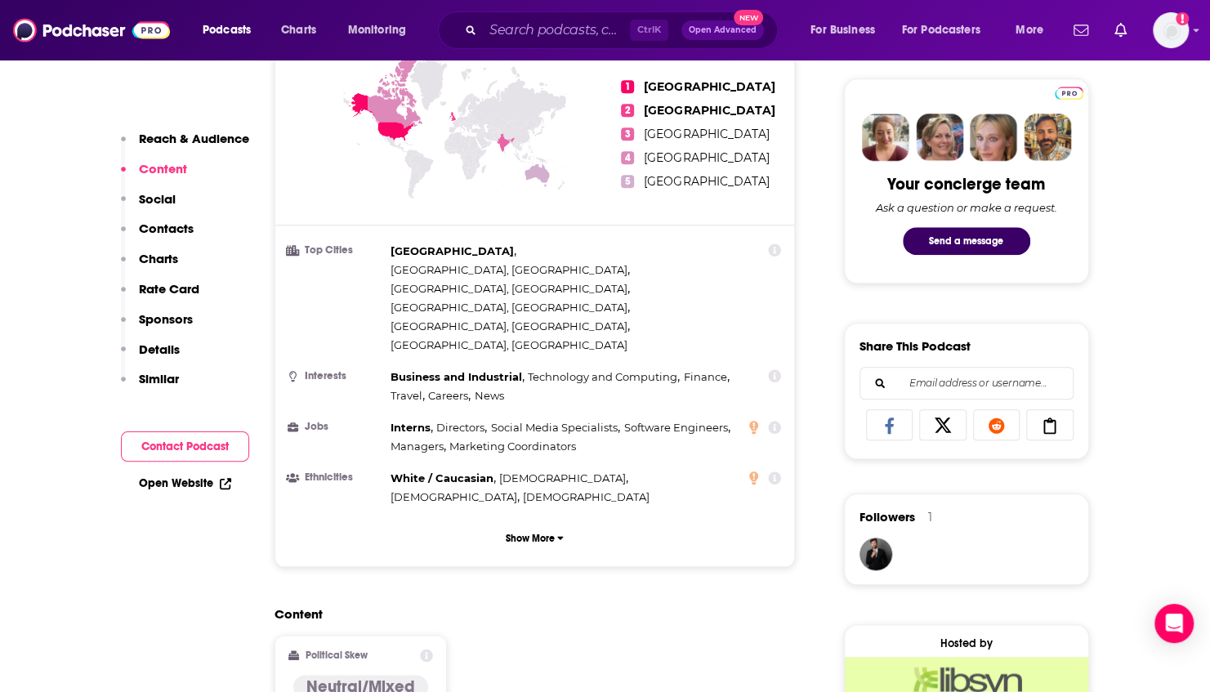
scroll to position [708, 0]
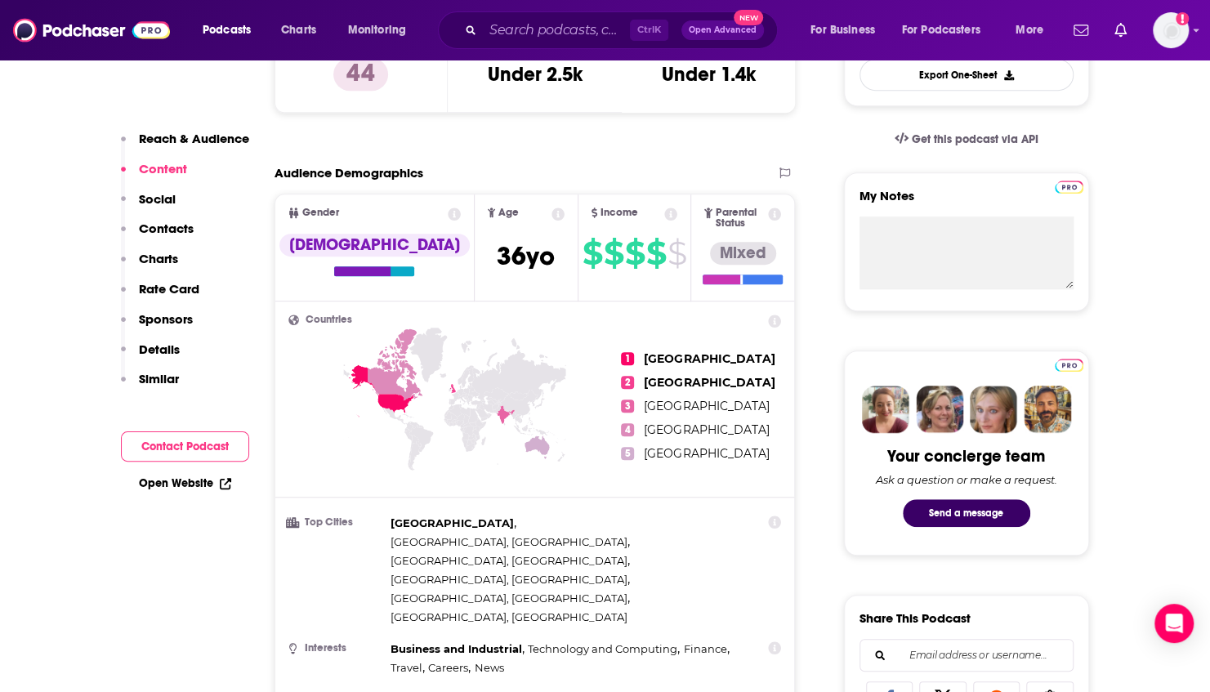
scroll to position [817, 0]
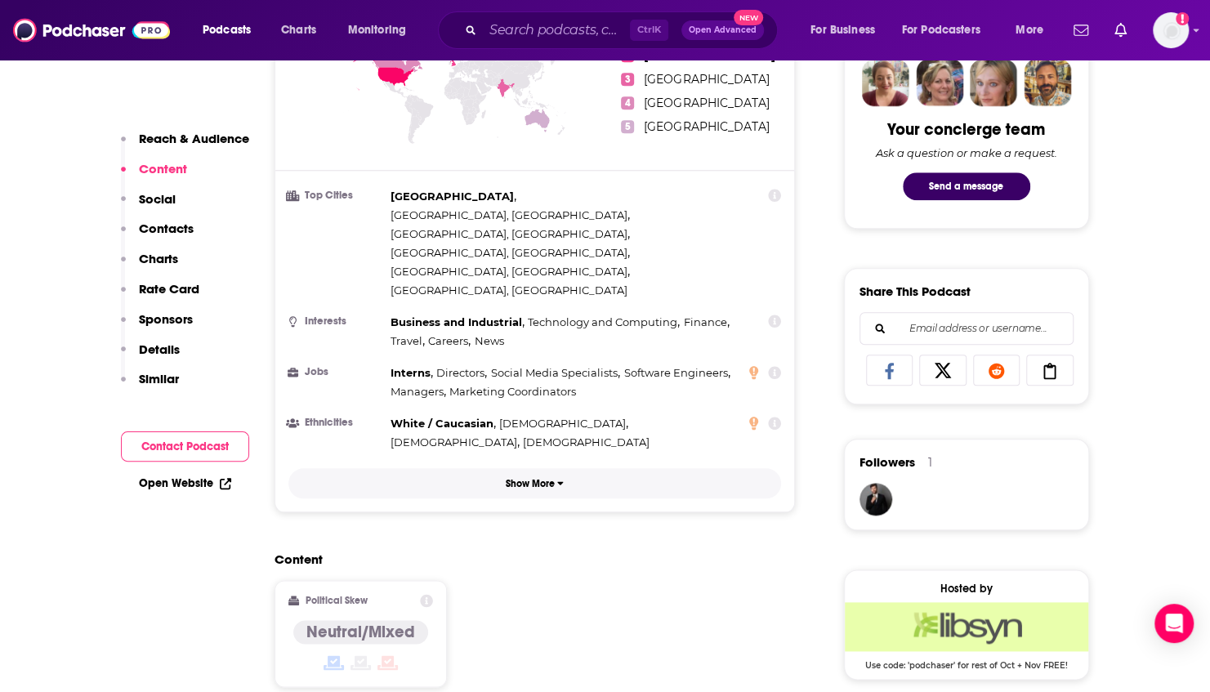
click at [539, 468] on button "Show More" at bounding box center [536, 483] width 494 height 30
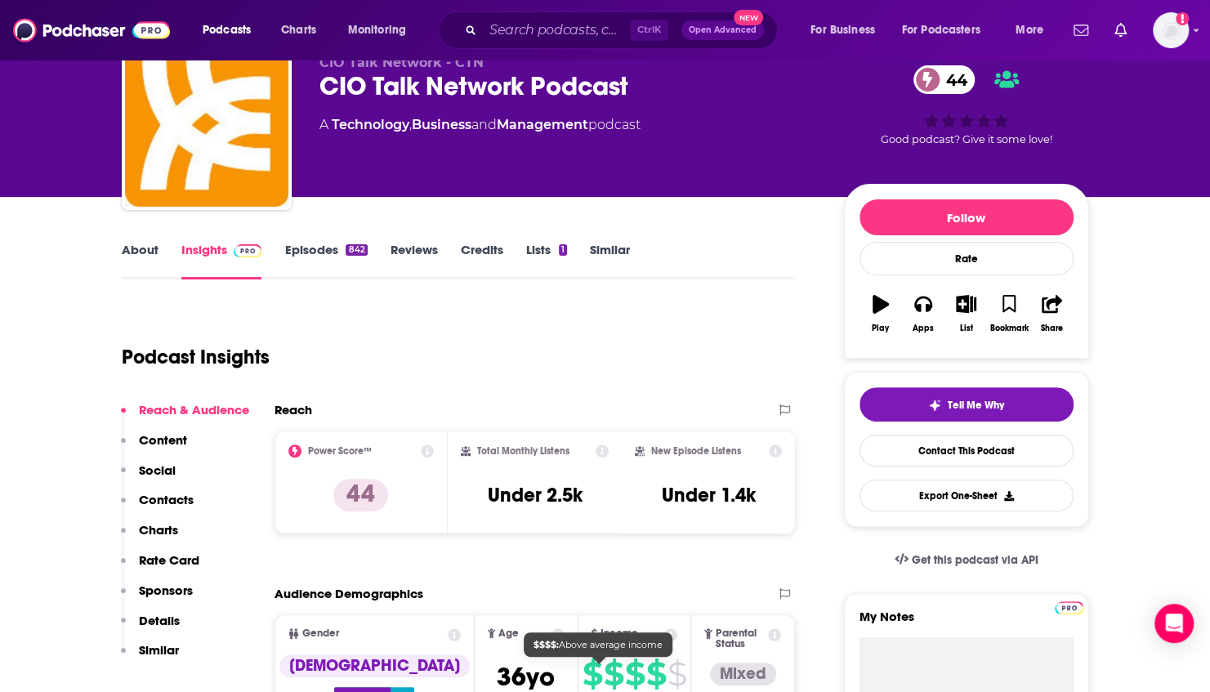
scroll to position [0, 0]
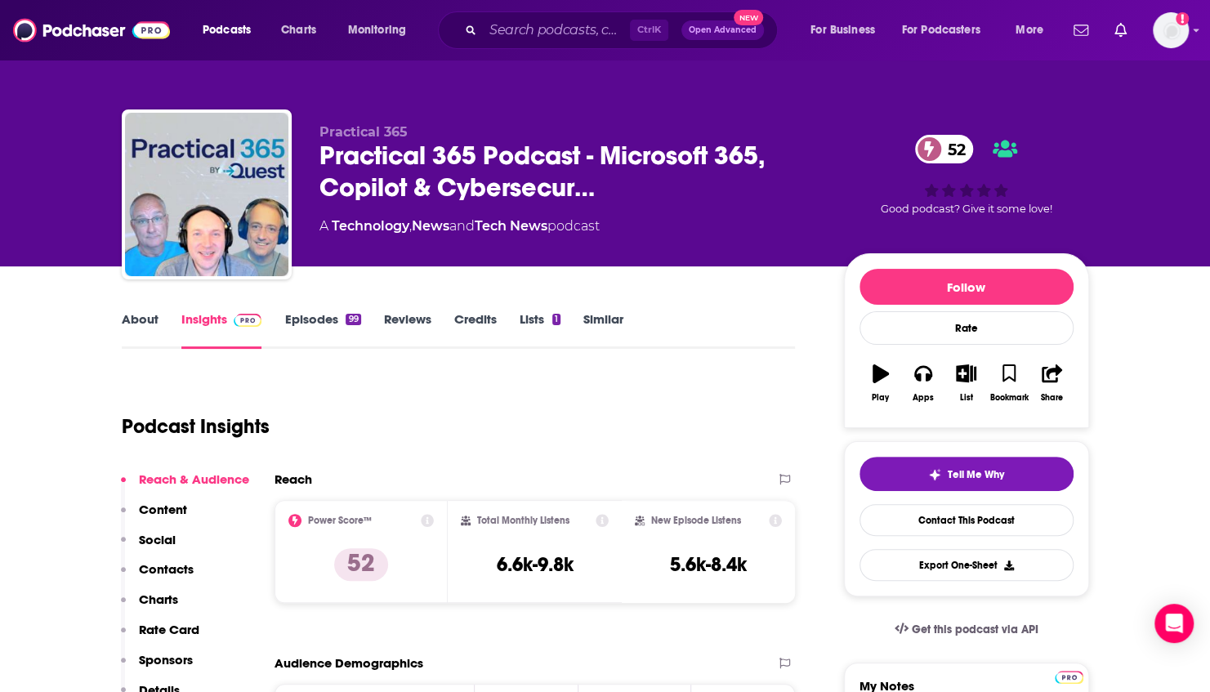
click at [450, 412] on div "Podcast Insights" at bounding box center [452, 416] width 661 height 83
click at [463, 376] on div "Podcast Insights" at bounding box center [452, 416] width 661 height 83
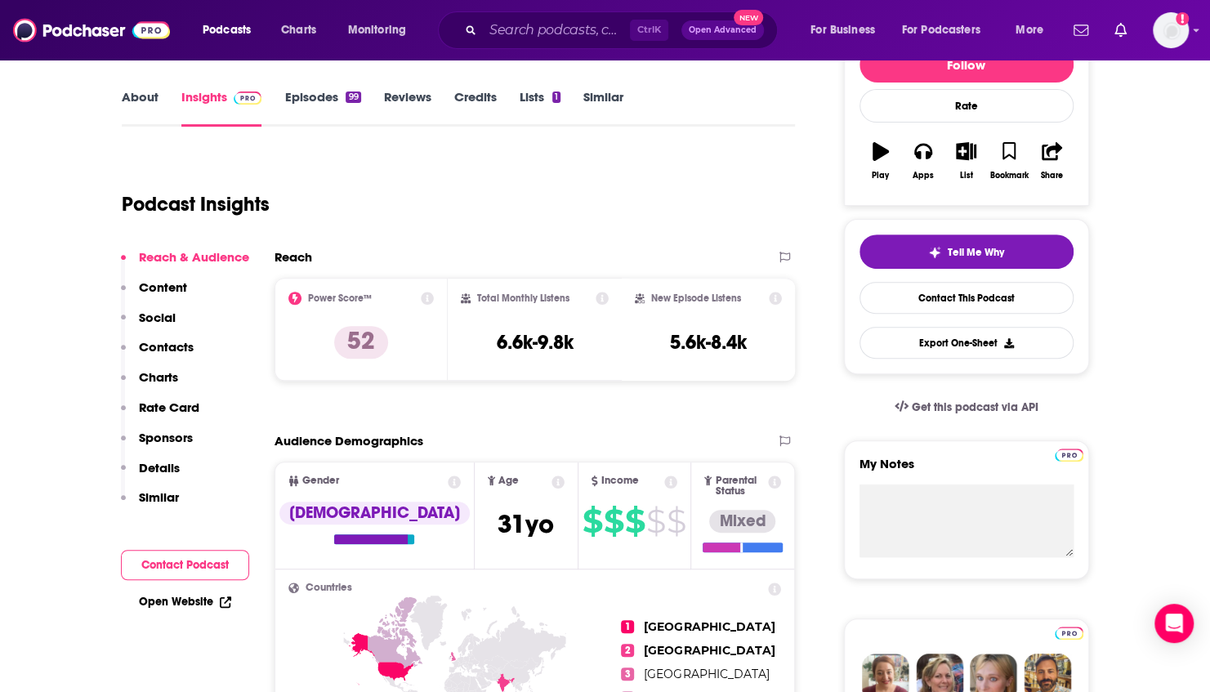
scroll to position [217, 0]
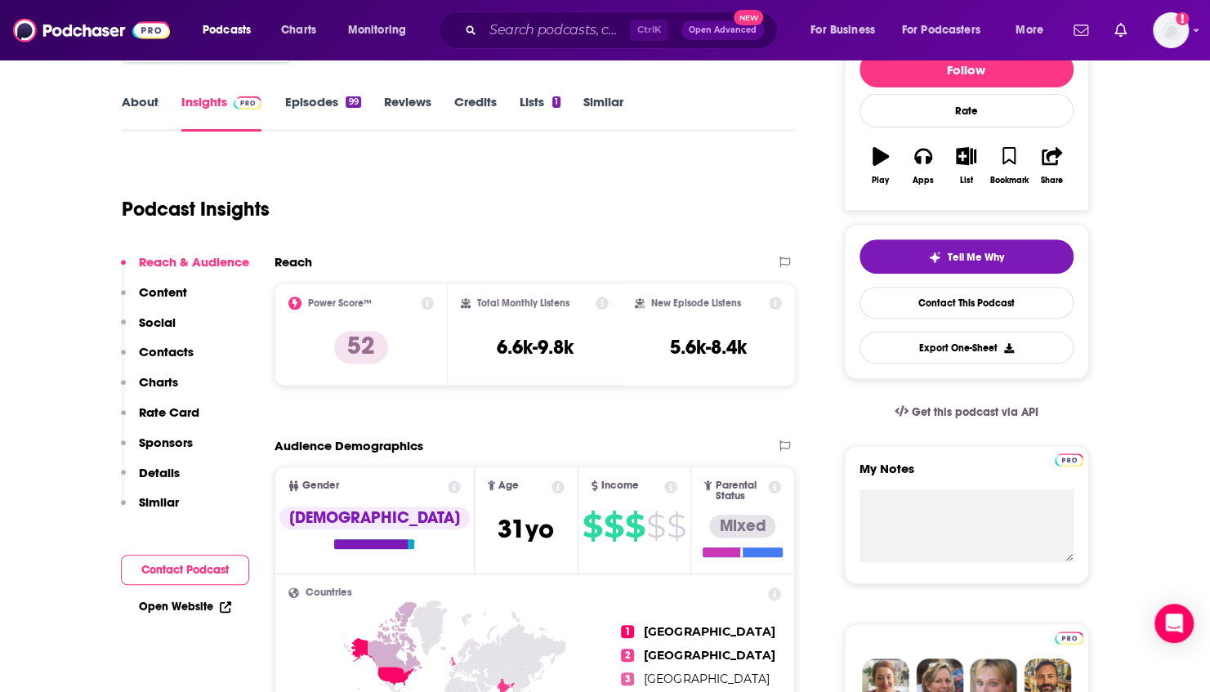
click at [141, 120] on link "About" at bounding box center [140, 113] width 37 height 38
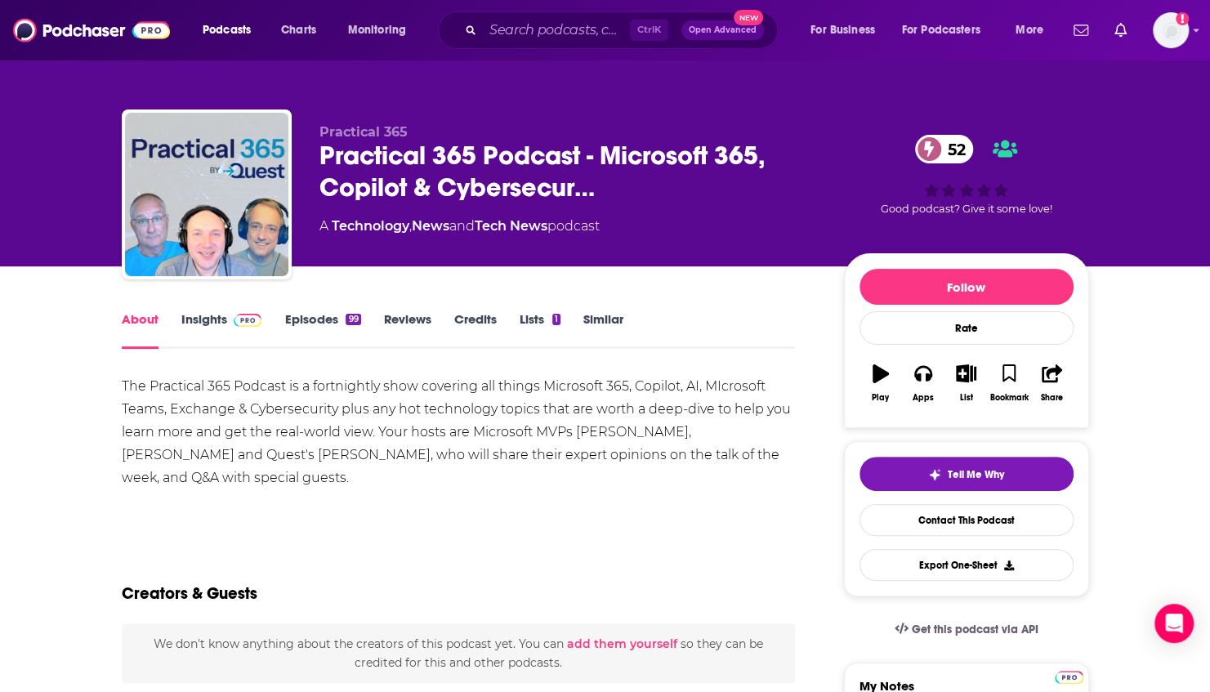
click at [374, 432] on div "The Practical 365 Podcast is a fortnightly show covering all things Microsoft 3…" at bounding box center [459, 432] width 674 height 114
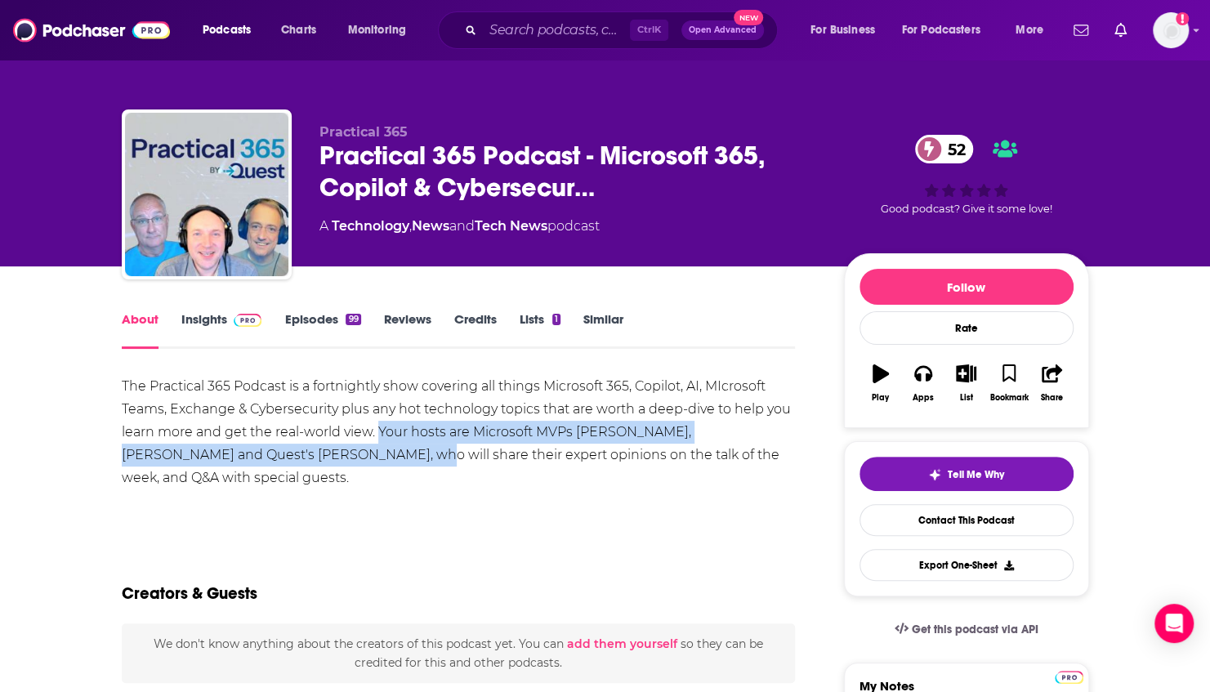
drag, startPoint x: 379, startPoint y: 435, endPoint x: 315, endPoint y: 455, distance: 67.7
click at [315, 455] on div "The Practical 365 Podcast is a fortnightly show covering all things Microsoft 3…" at bounding box center [459, 432] width 674 height 114
copy div "Your hosts are Microsoft MVPs Steve Goodman, Paul Robichaux and Quest's Bastiaa…"
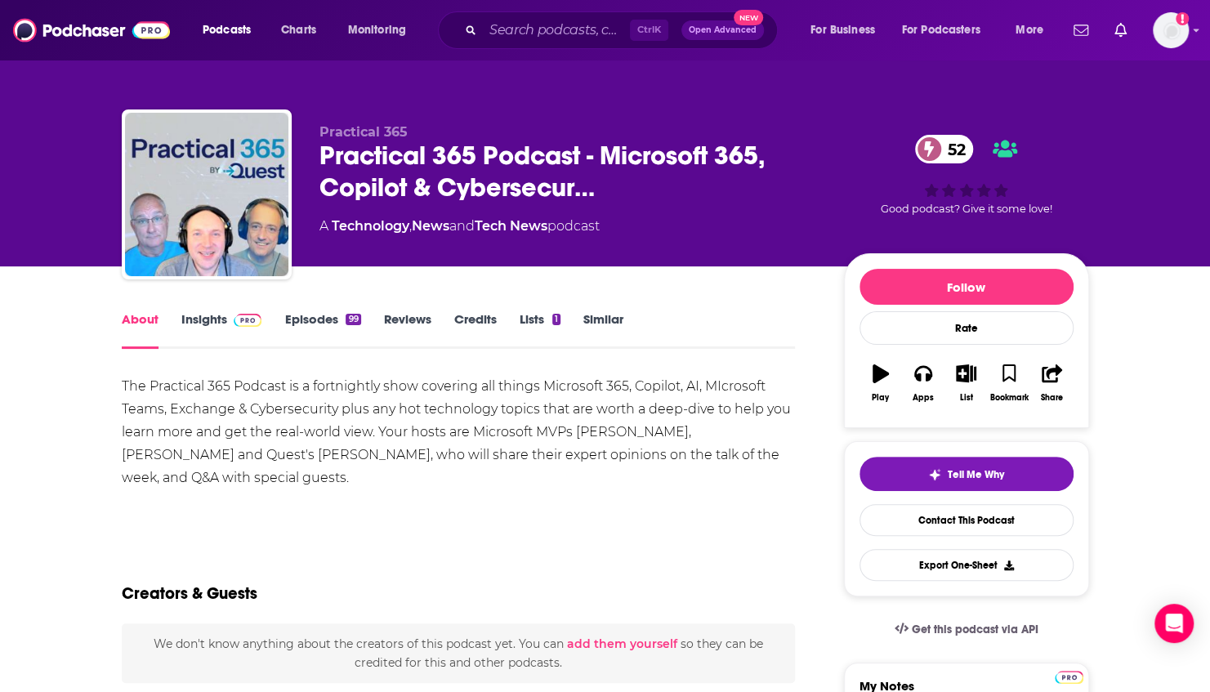
click at [343, 400] on div "The Practical 365 Podcast is a fortnightly show covering all things Microsoft 3…" at bounding box center [459, 432] width 674 height 114
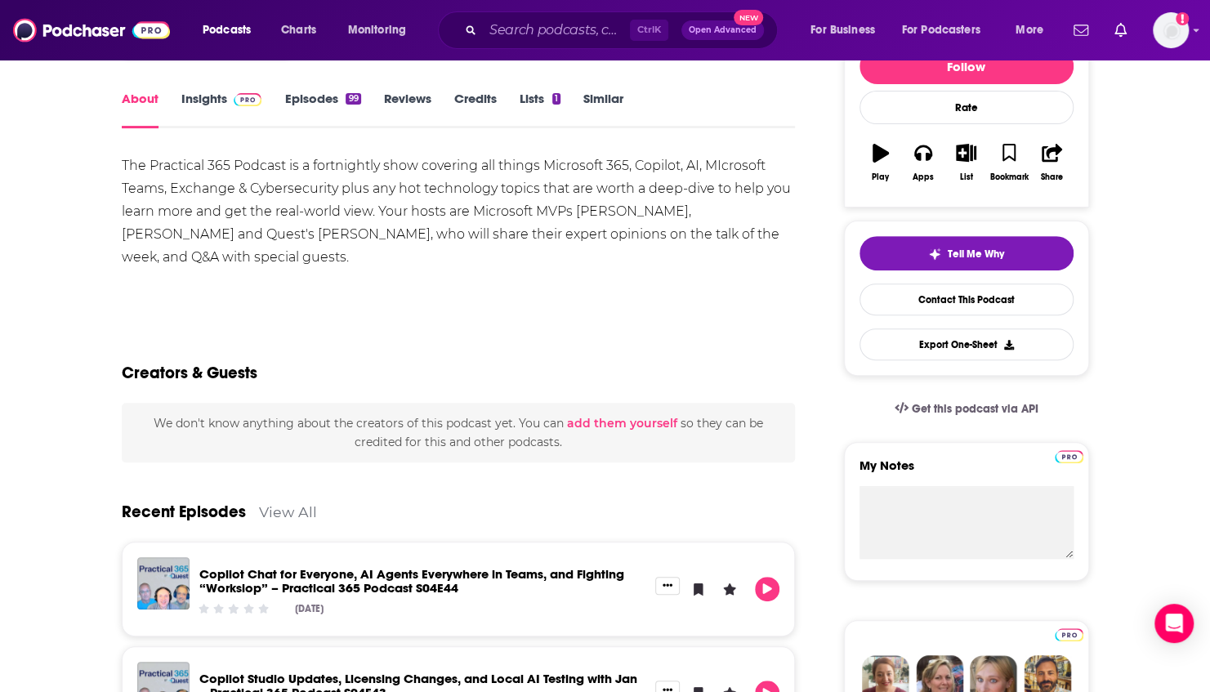
scroll to position [272, 0]
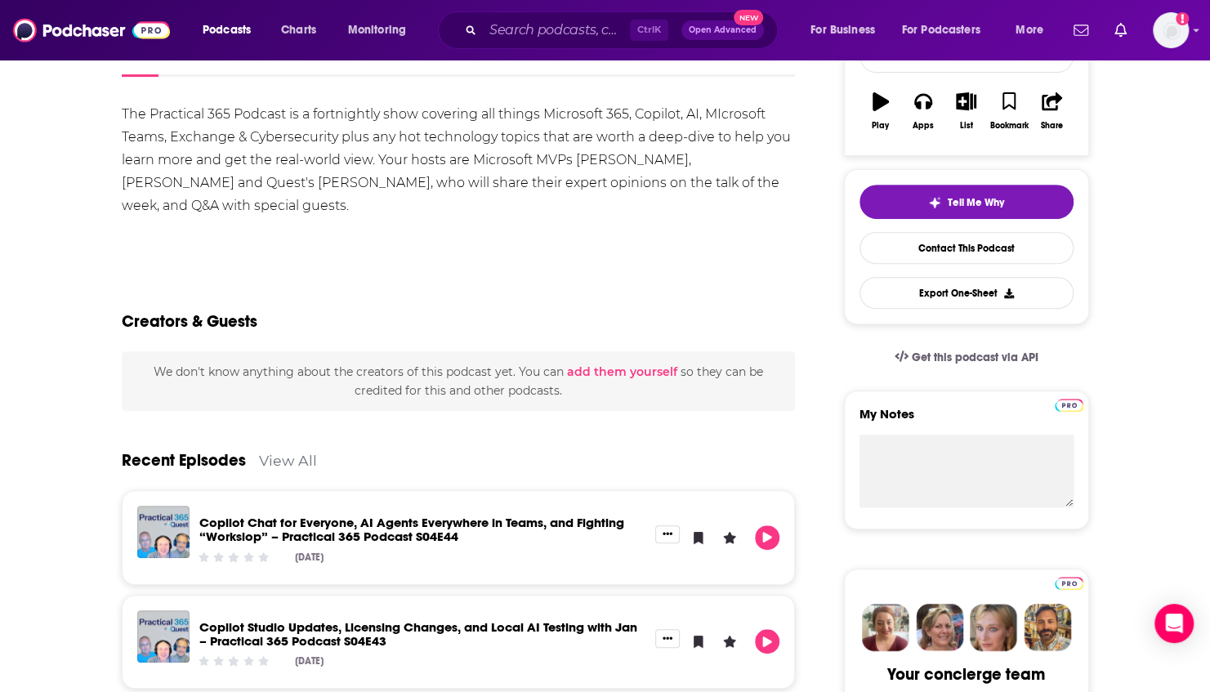
click at [555, 276] on div "Creators & Guests" at bounding box center [459, 311] width 674 height 79
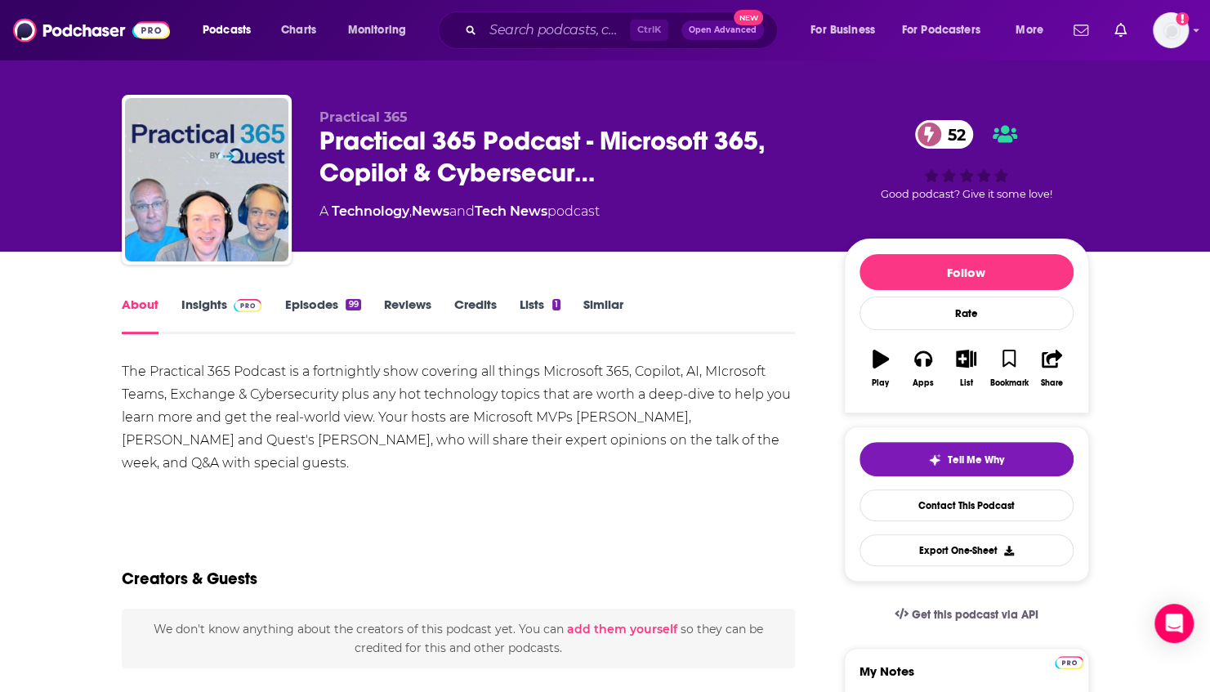
scroll to position [0, 0]
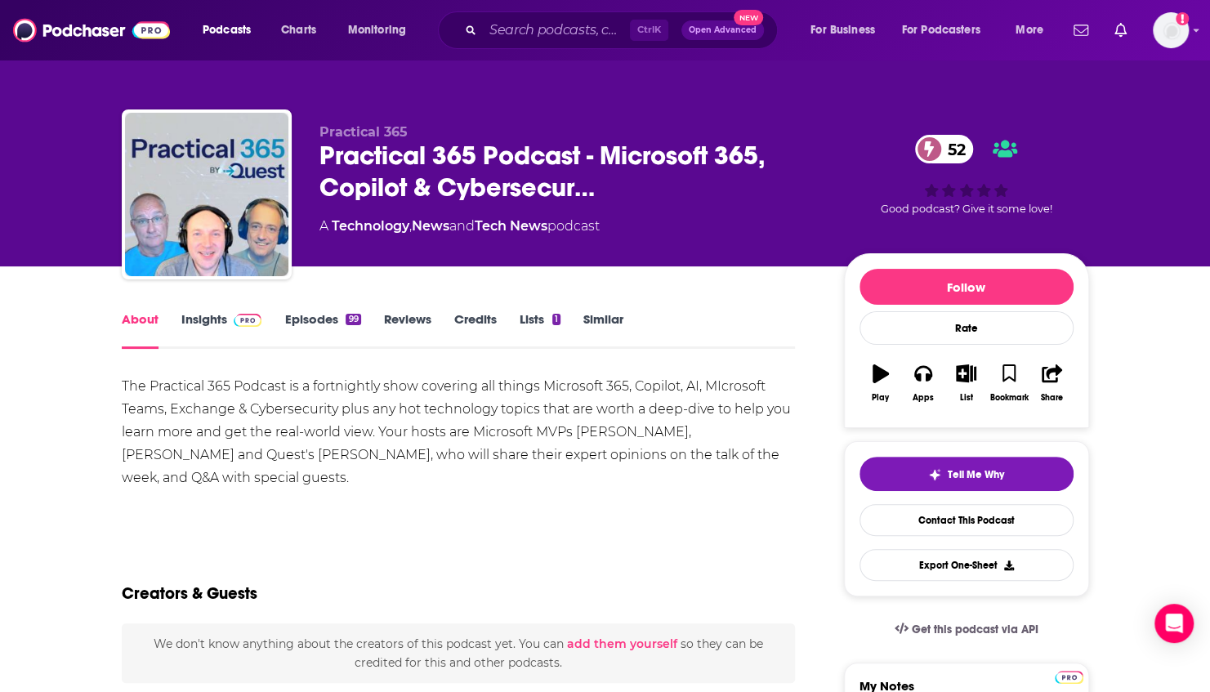
click at [674, 430] on div "The Practical 365 Podcast is a fortnightly show covering all things Microsoft 3…" at bounding box center [459, 432] width 674 height 114
drag, startPoint x: 678, startPoint y: 430, endPoint x: 575, endPoint y: 441, distance: 103.6
click at [575, 441] on div "The Practical 365 Podcast is a fortnightly show covering all things Microsoft 3…" at bounding box center [459, 432] width 674 height 114
copy div "Steve Goodman"
click at [219, 322] on link "Insights" at bounding box center [221, 330] width 81 height 38
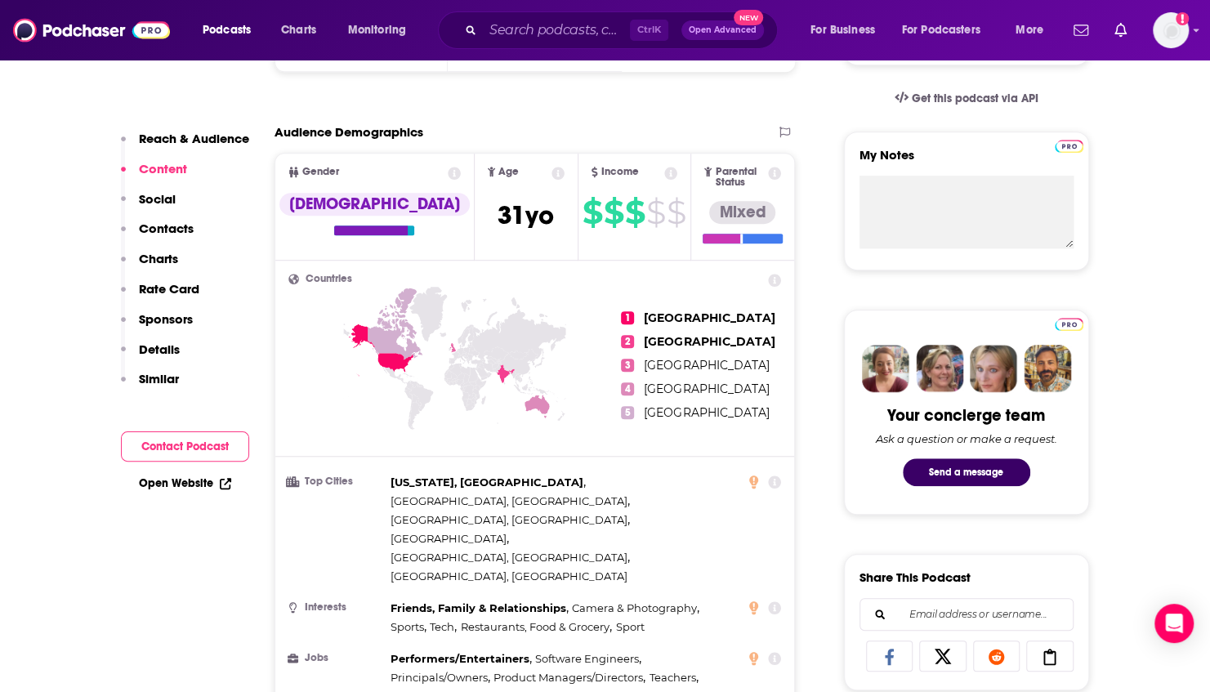
scroll to position [708, 0]
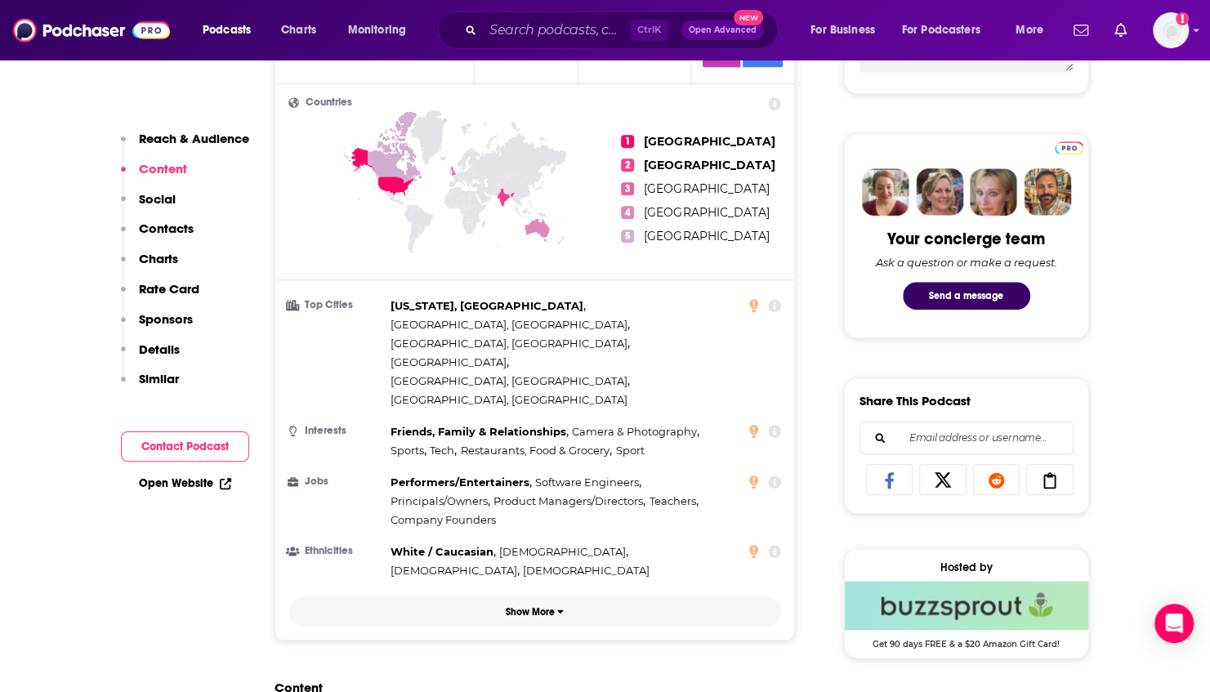
click at [539, 597] on button "Show More" at bounding box center [536, 612] width 494 height 30
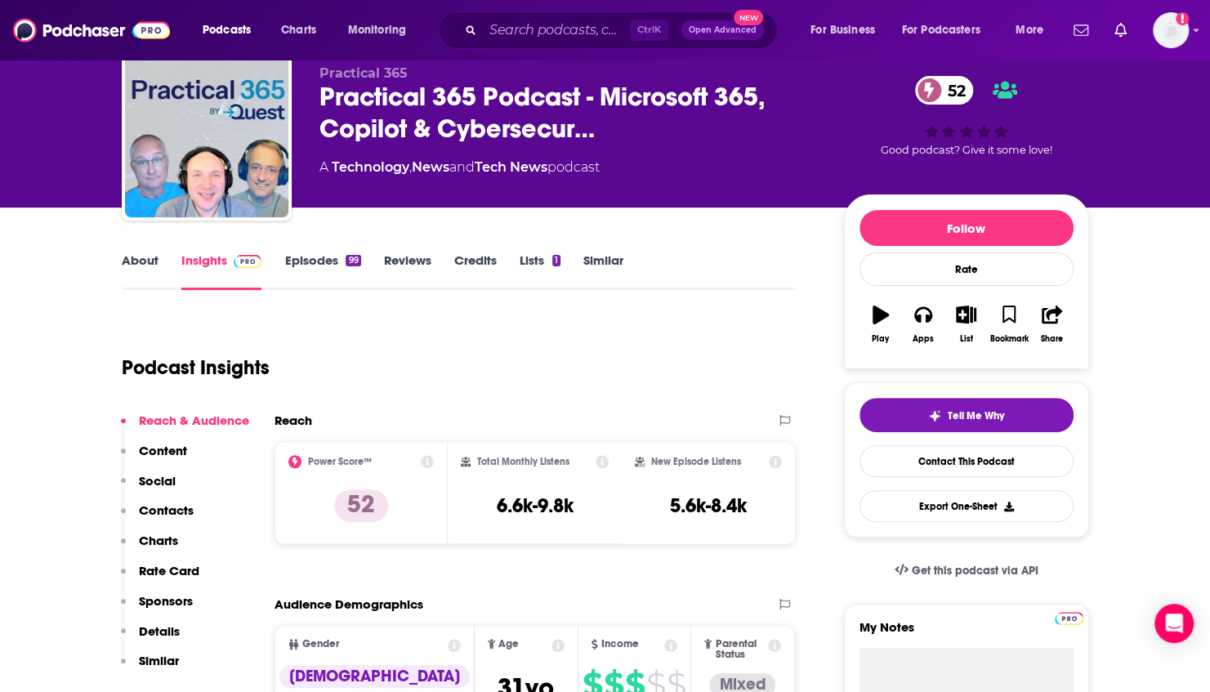
scroll to position [54, 0]
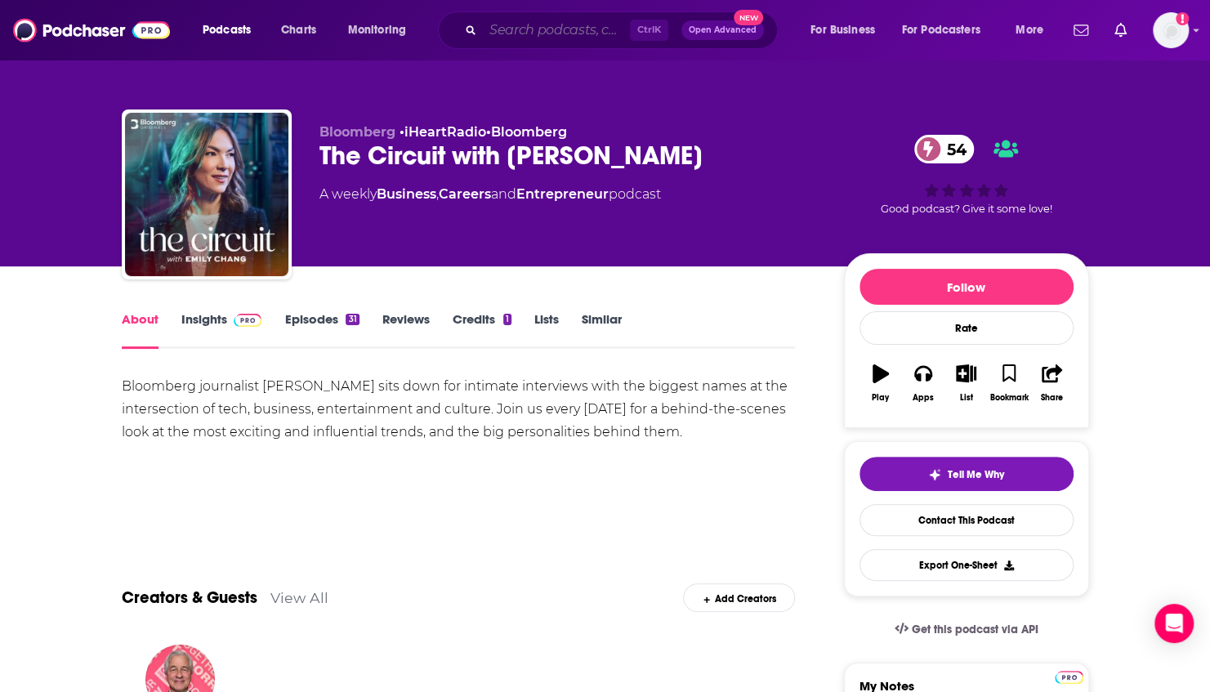
click at [559, 33] on input "Search podcasts, credits, & more..." at bounding box center [556, 30] width 147 height 26
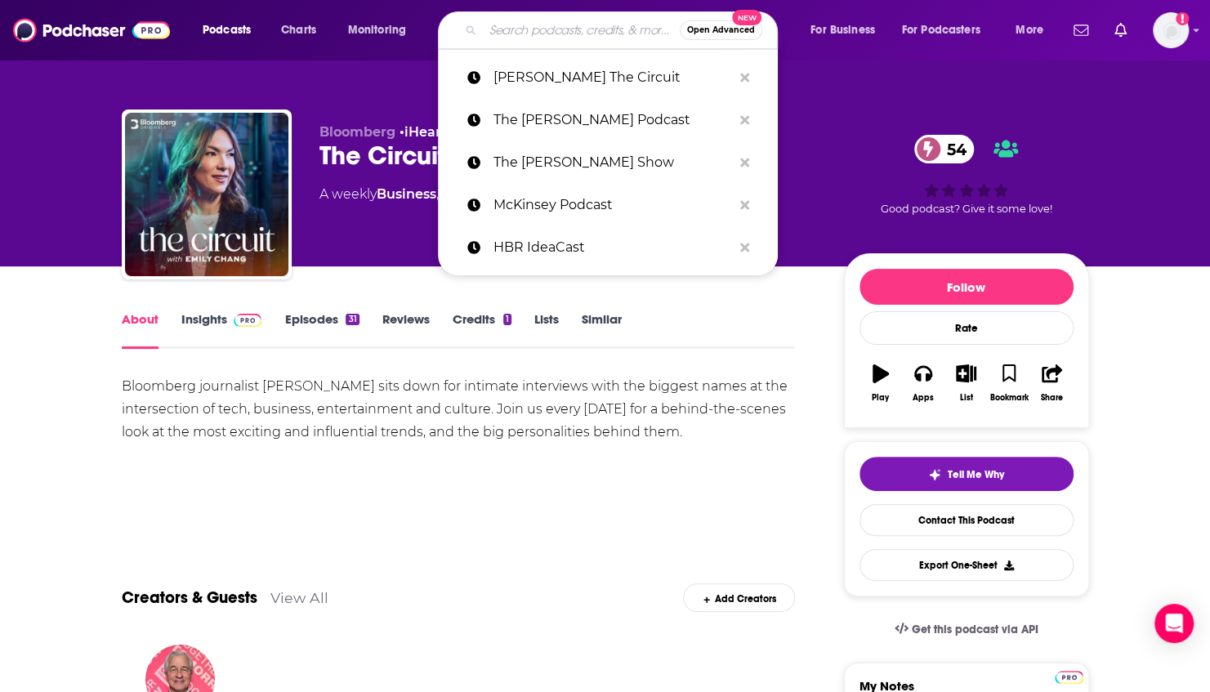
paste input "TheCTOAdvisor"
type input "TheCTOAdvisor"
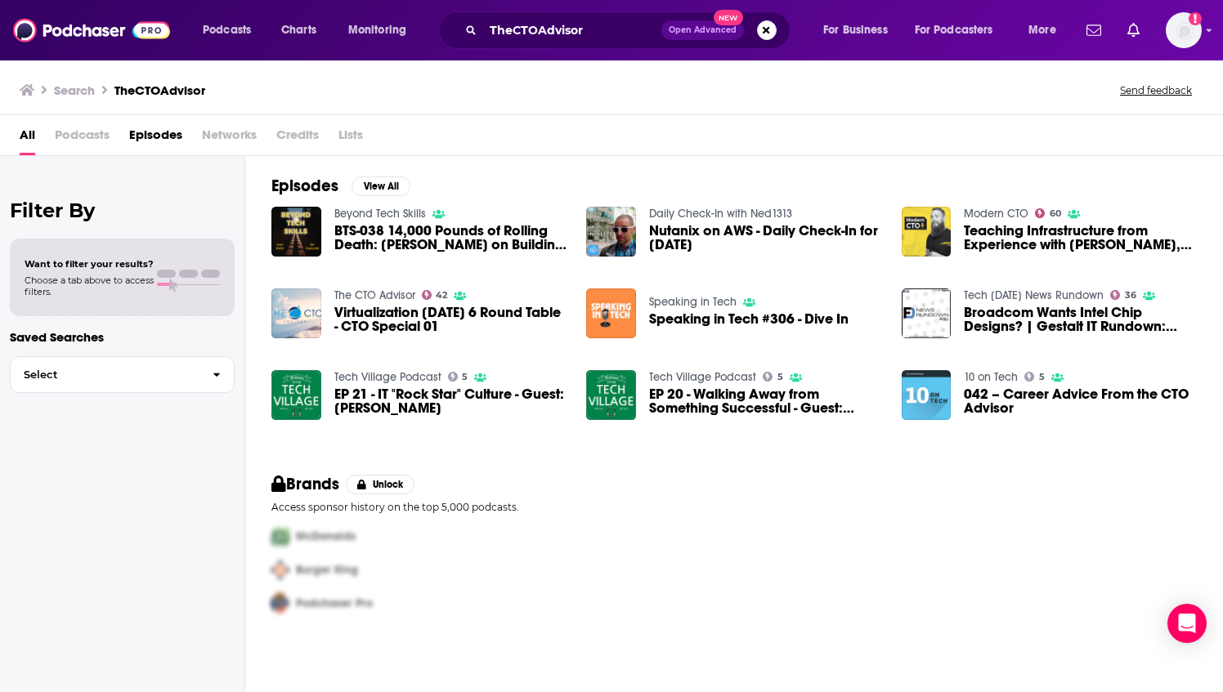
click at [65, 131] on span "Podcasts" at bounding box center [82, 139] width 55 height 34
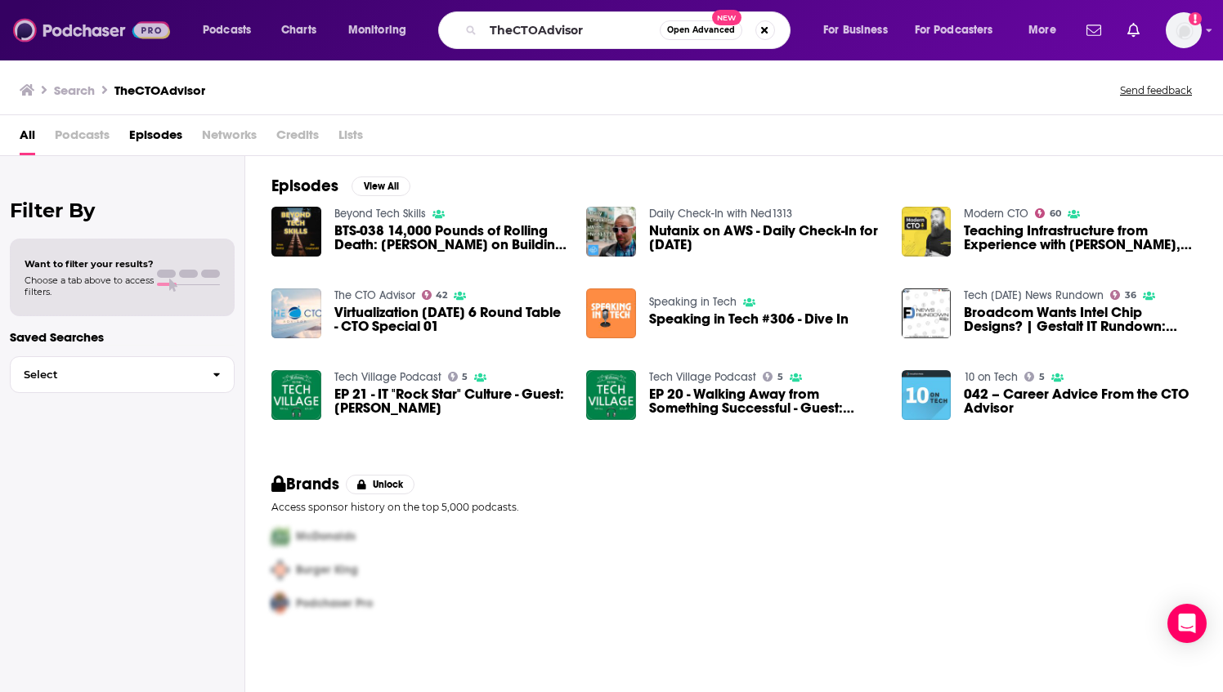
click at [104, 26] on img at bounding box center [91, 30] width 157 height 31
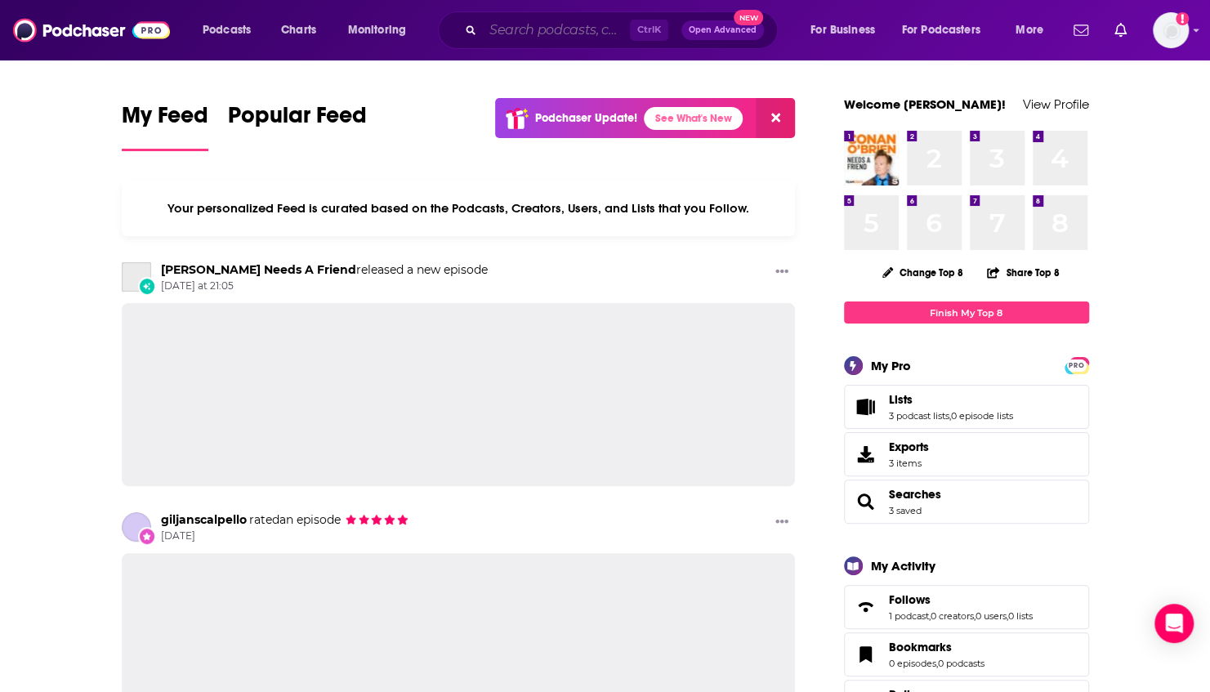
click at [525, 31] on input "Search podcasts, credits, & more..." at bounding box center [556, 30] width 147 height 26
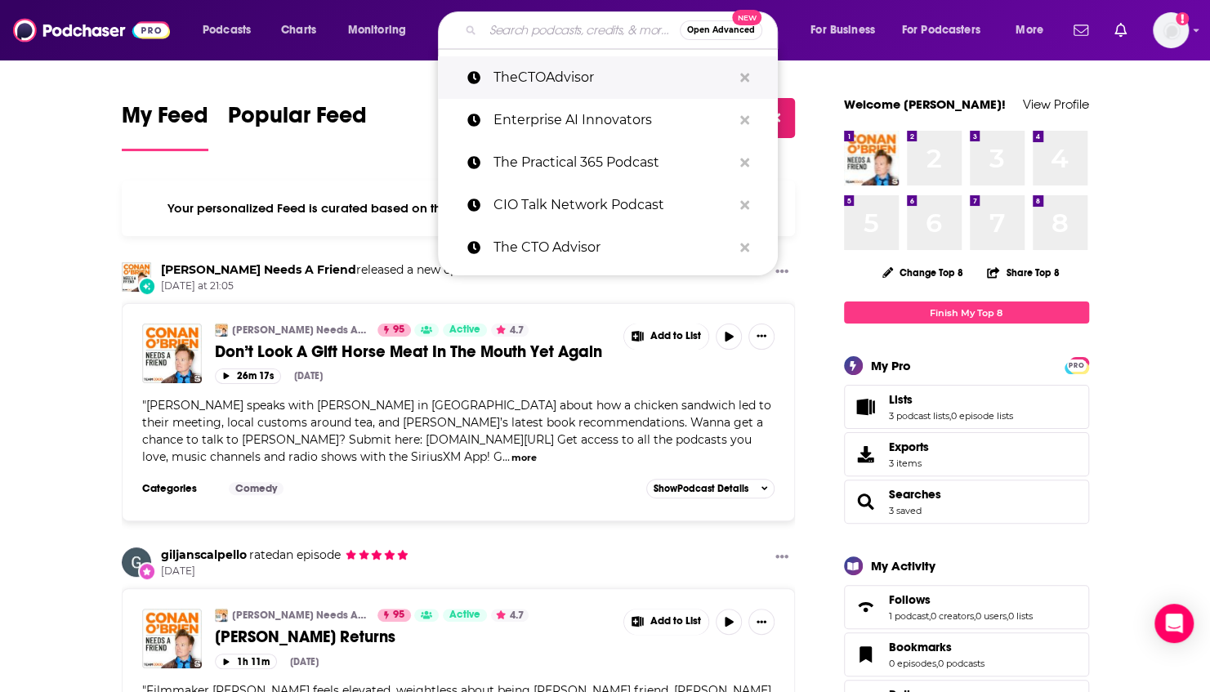
click at [546, 79] on p "TheCTOAdvisor" at bounding box center [613, 77] width 239 height 43
type input "TheCTOAdvisor"
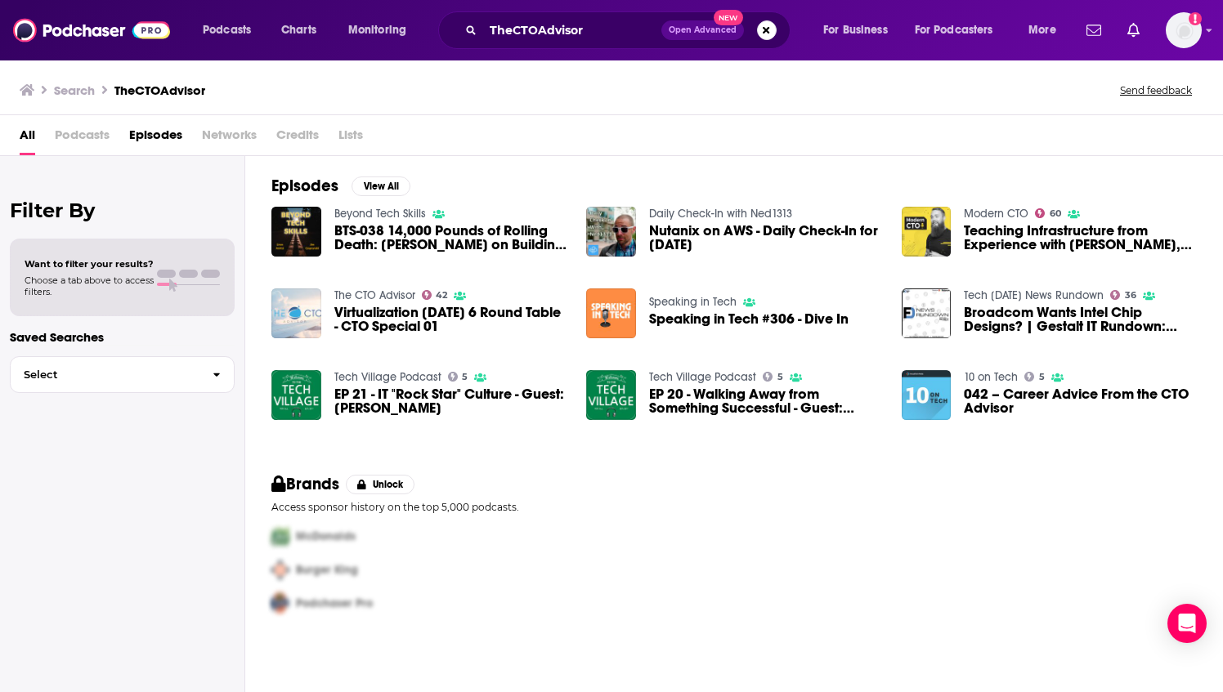
click at [294, 317] on img "Virtualization Field Day 6 Round Table - CTO Special 01" at bounding box center [296, 314] width 50 height 50
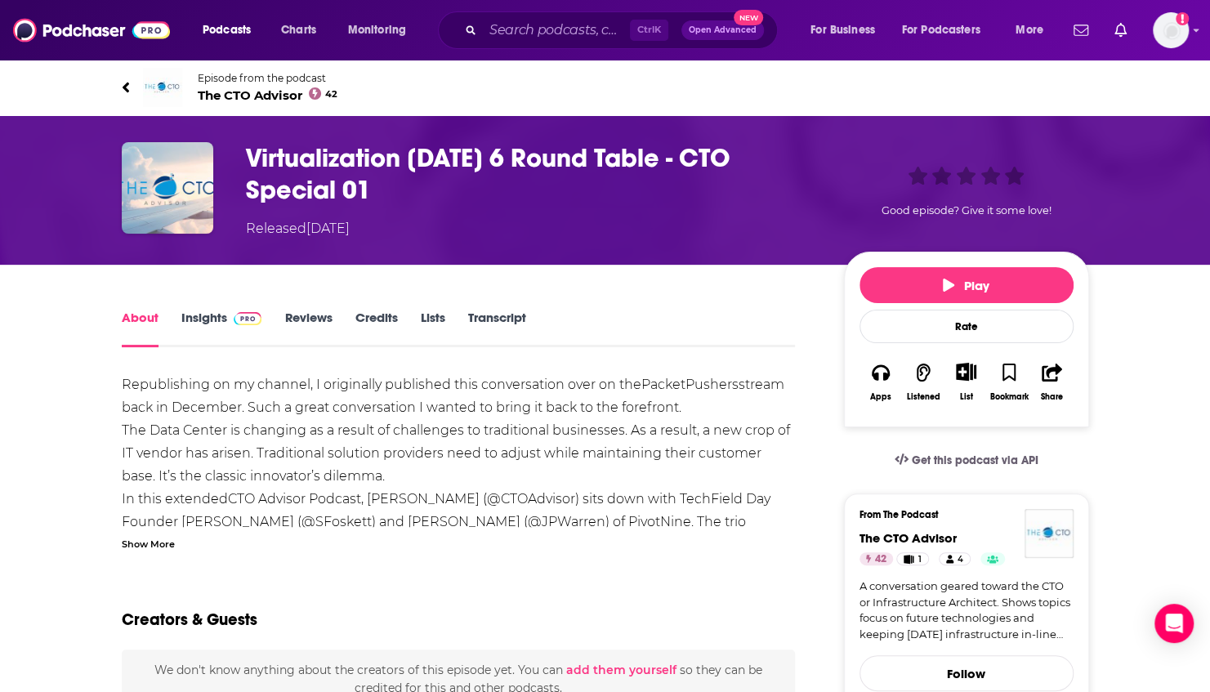
click at [227, 313] on span at bounding box center [244, 318] width 35 height 16
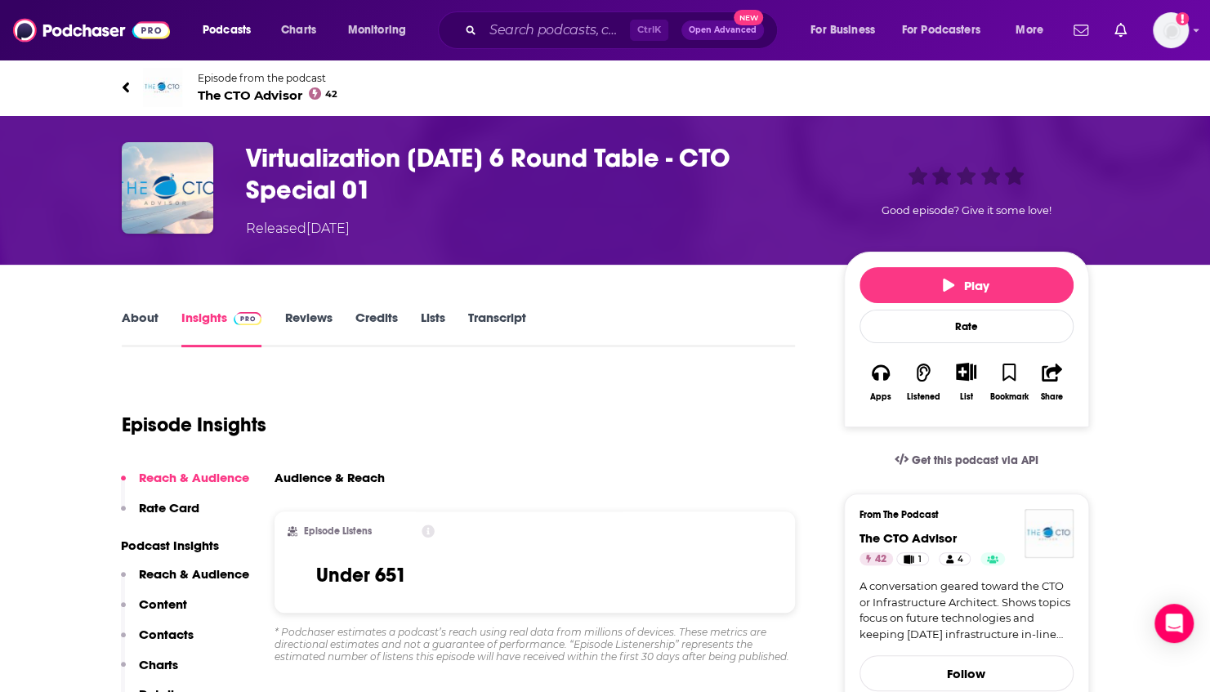
click at [229, 97] on span "The CTO Advisor 42" at bounding box center [268, 95] width 141 height 16
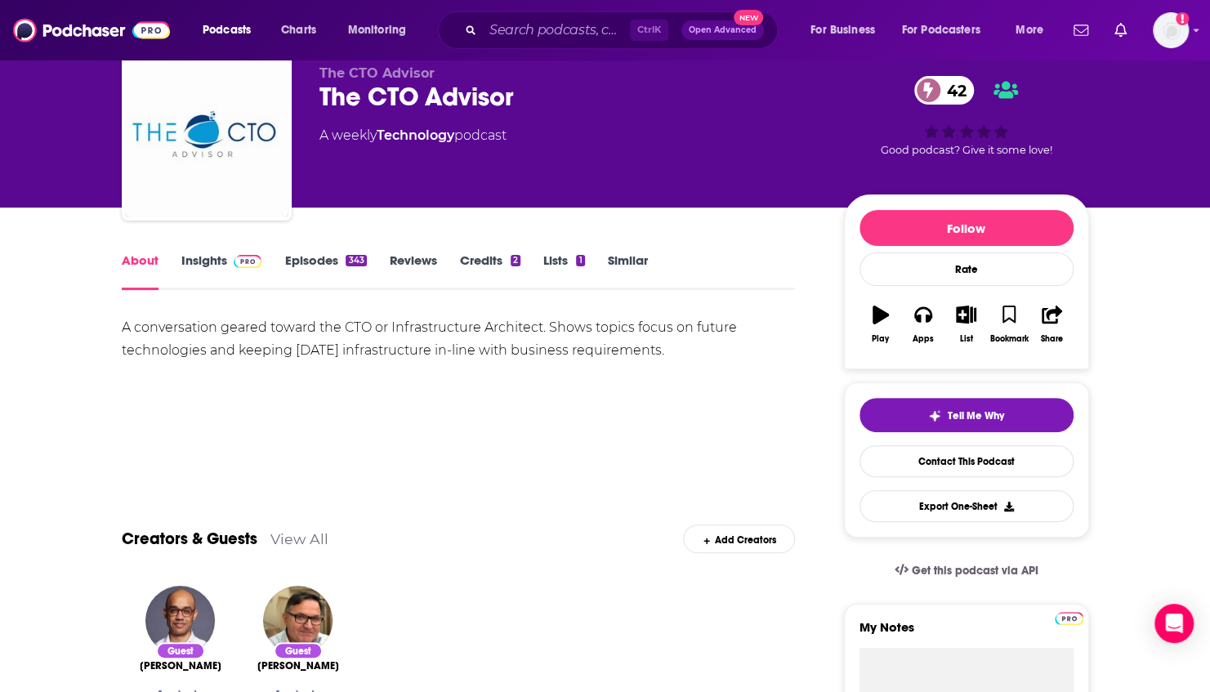
scroll to position [54, 0]
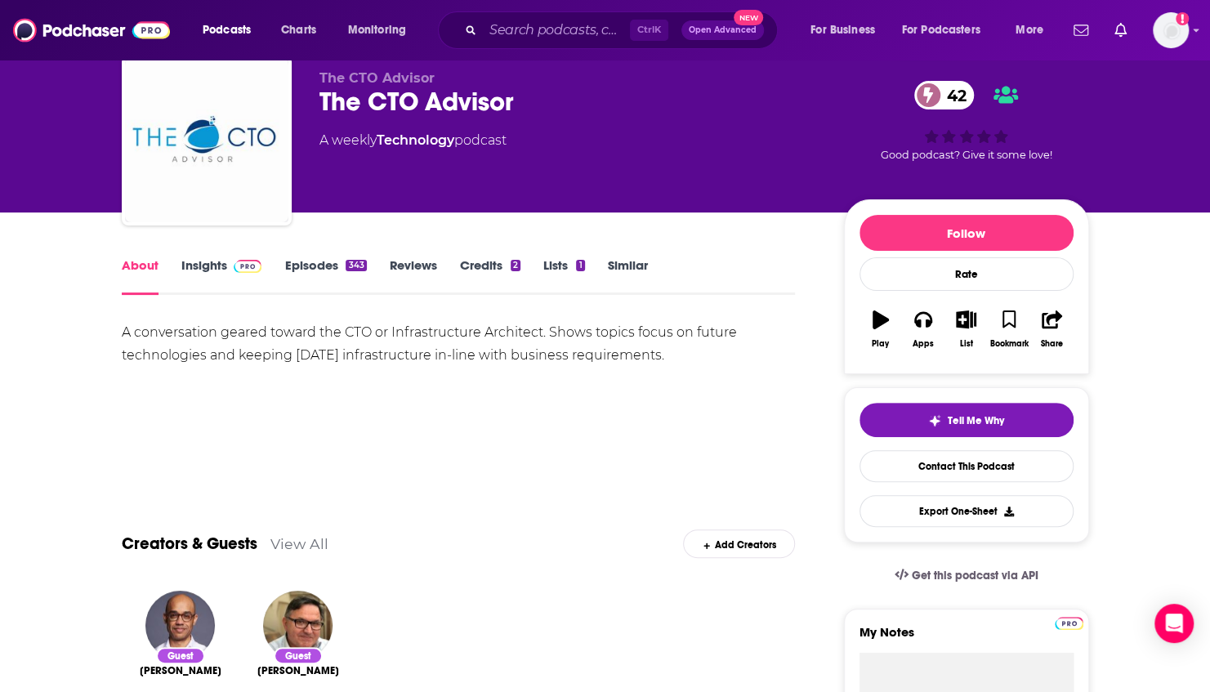
click at [228, 263] on span at bounding box center [244, 265] width 35 height 16
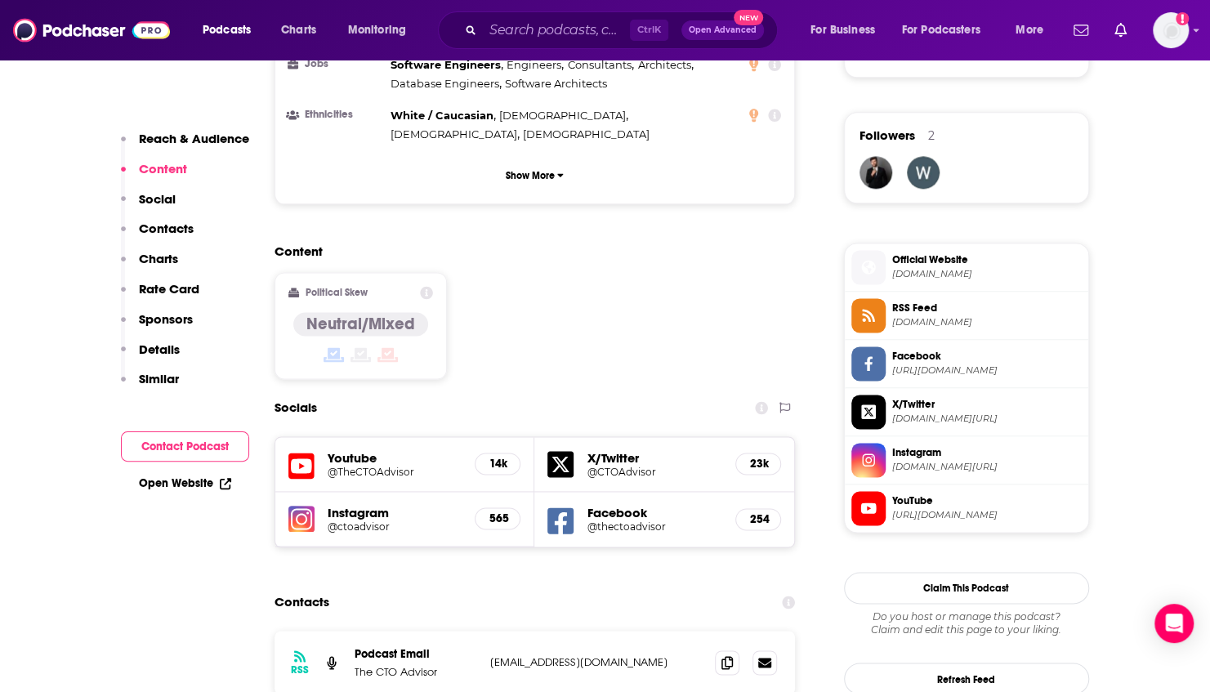
scroll to position [926, 0]
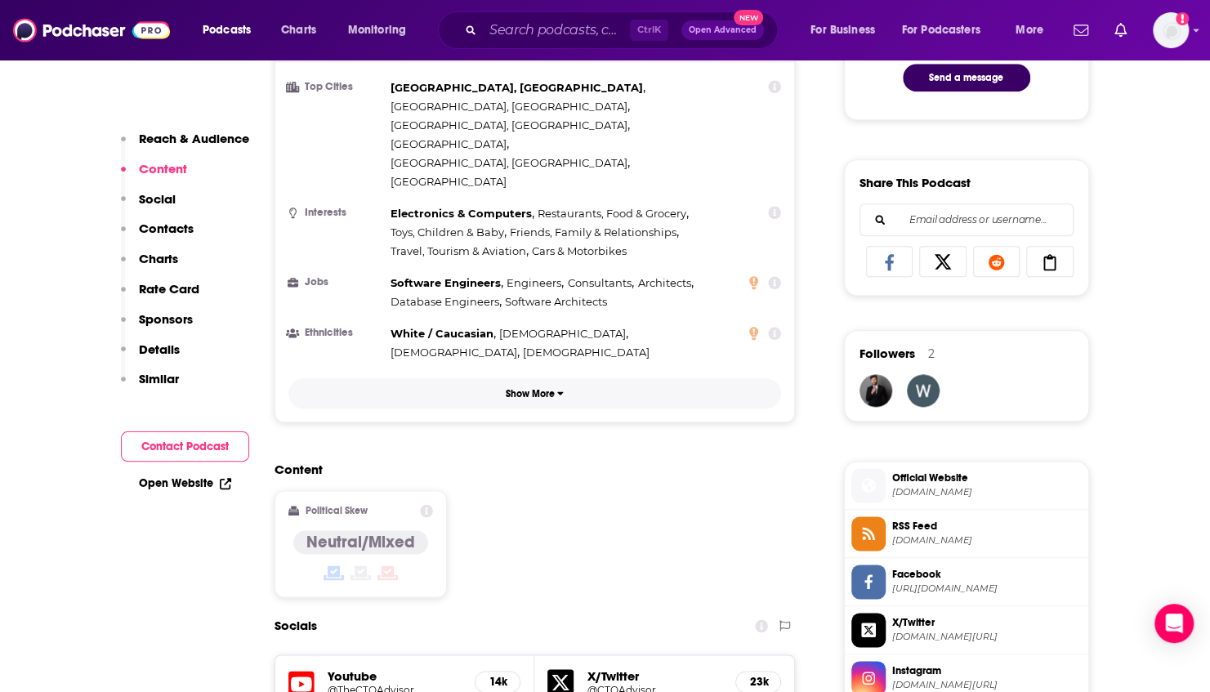
click at [546, 388] on p "Show More" at bounding box center [530, 393] width 49 height 11
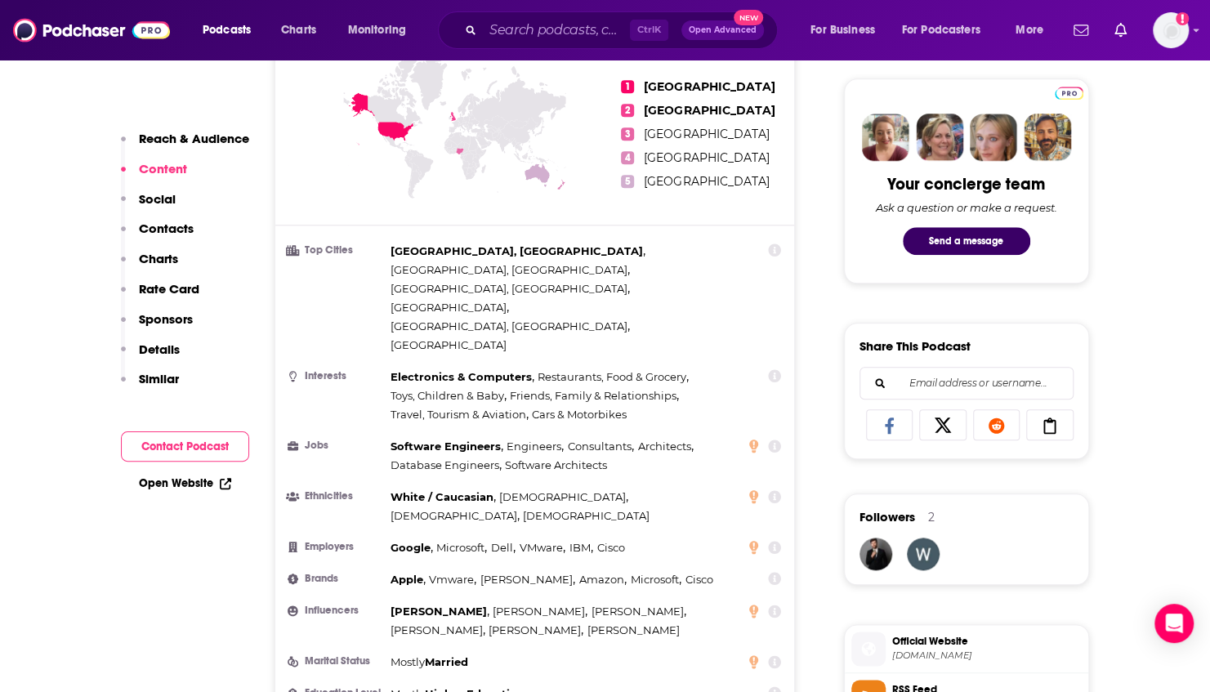
scroll to position [599, 0]
